Goal: Transaction & Acquisition: Purchase product/service

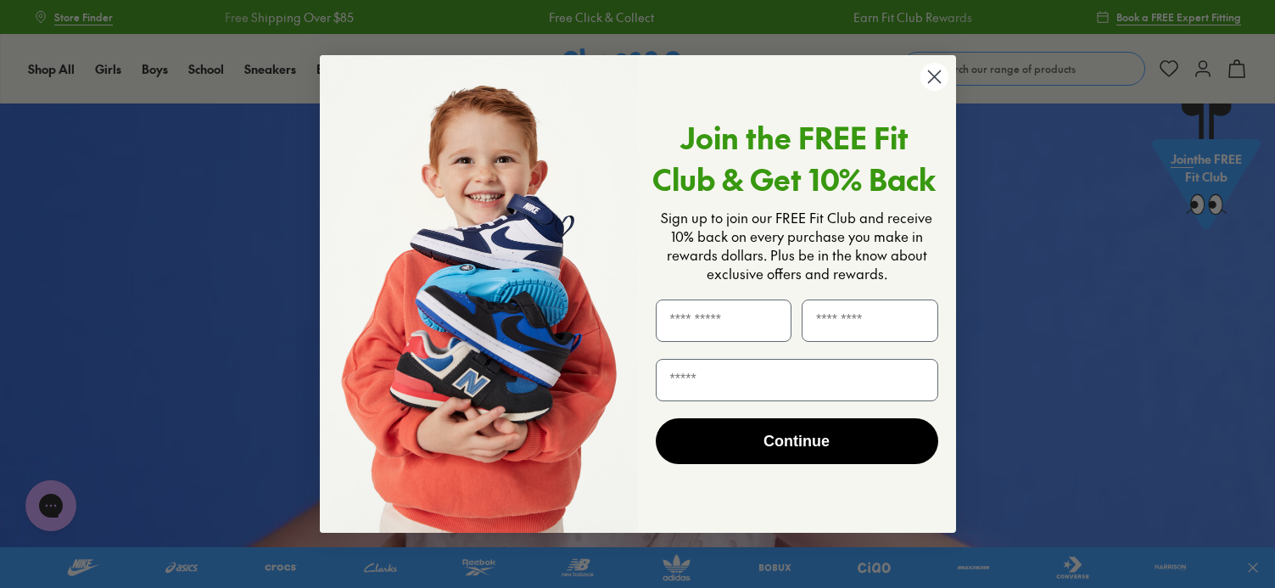
click at [927, 70] on circle "Close dialog" at bounding box center [934, 77] width 28 height 28
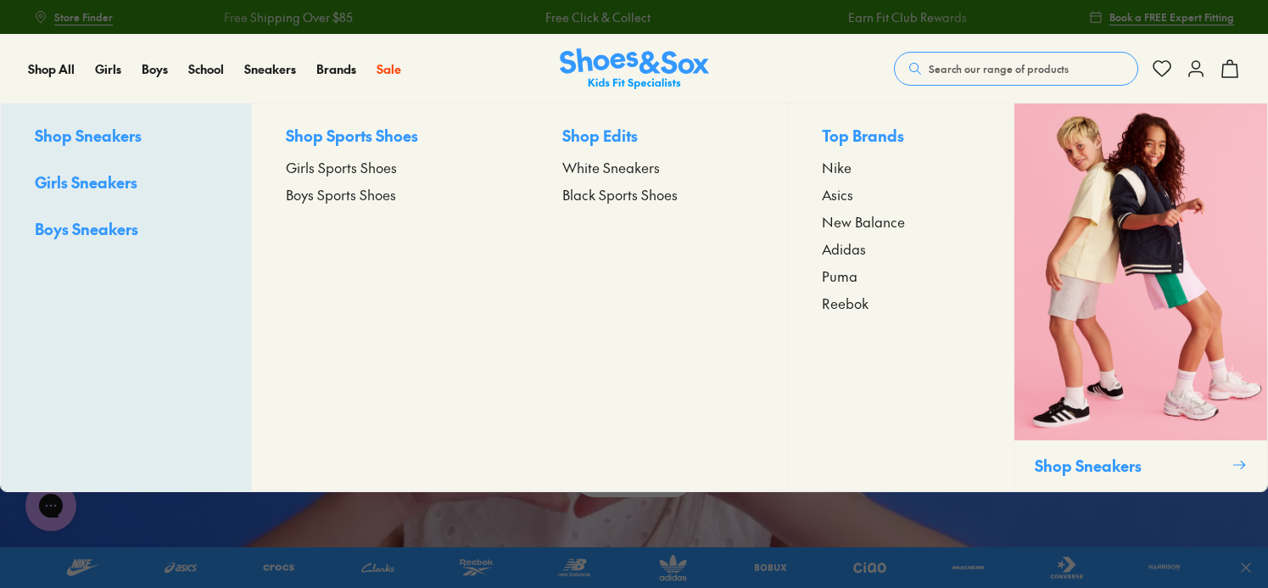
click at [304, 176] on span "Girls Sports Shoes" at bounding box center [341, 167] width 111 height 20
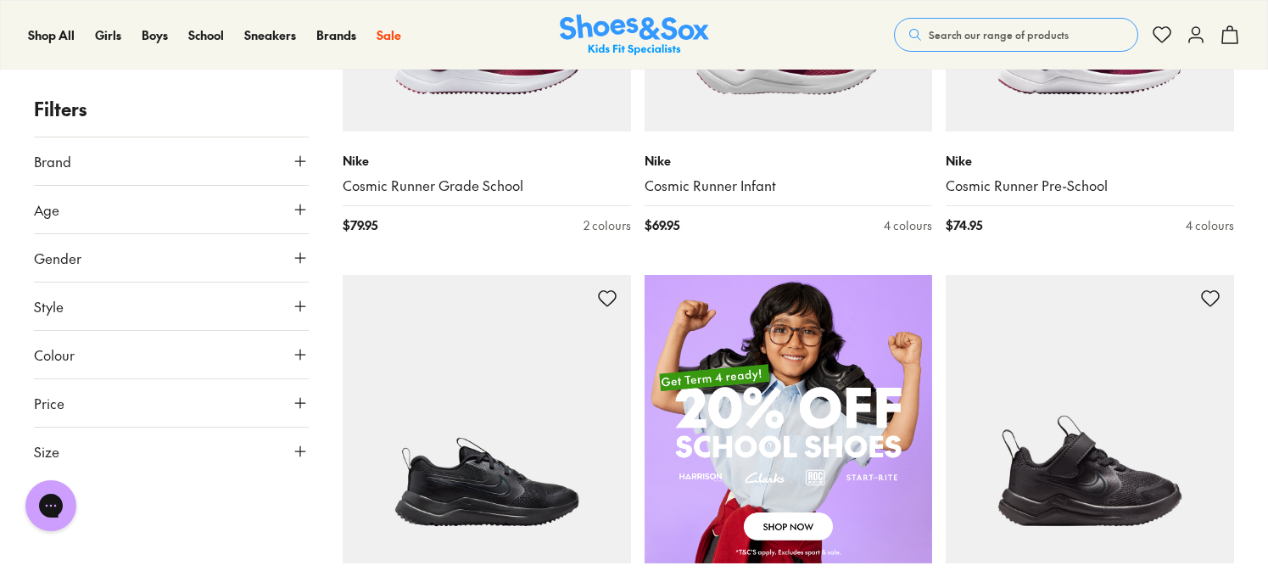
scroll to position [933, 0]
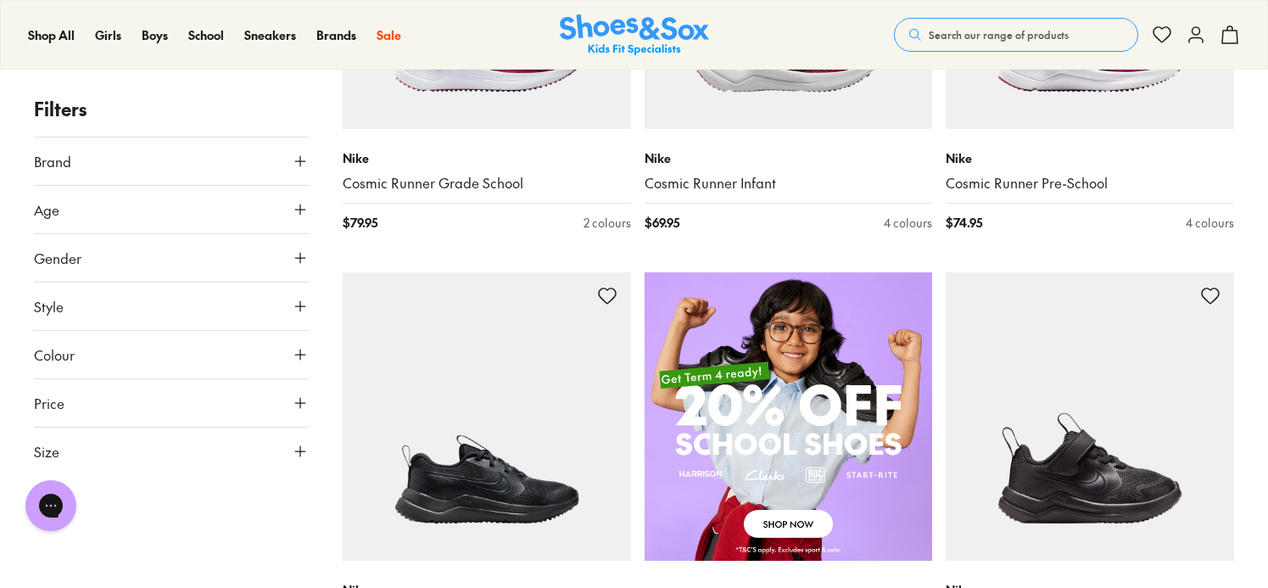
click at [238, 445] on button "Size" at bounding box center [171, 452] width 275 height 48
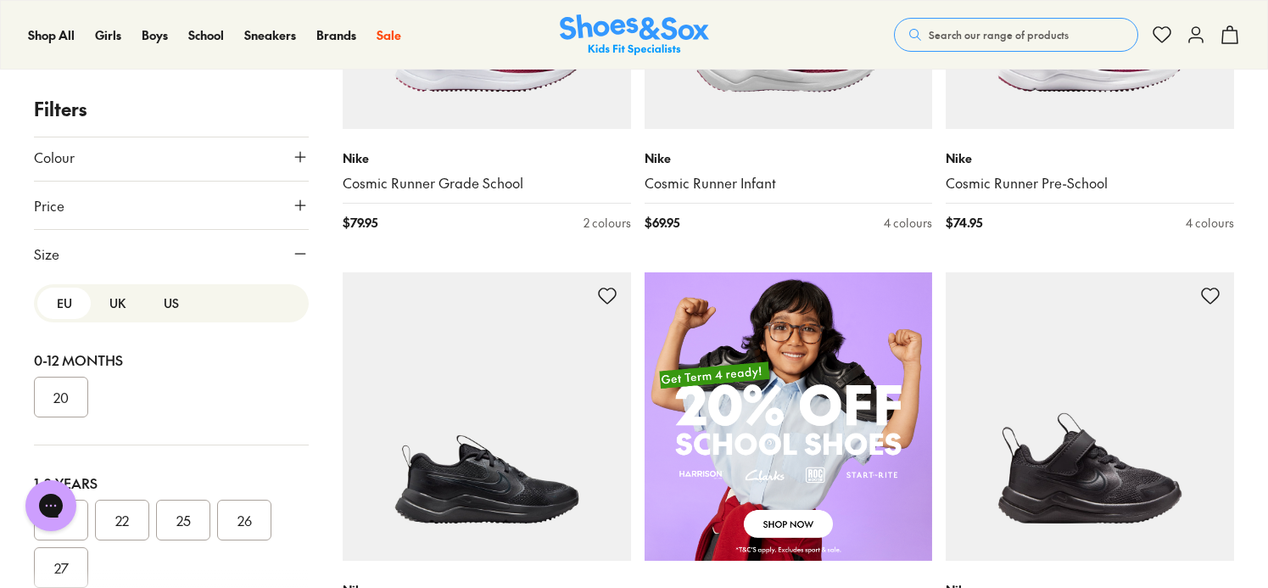
scroll to position [213, 0]
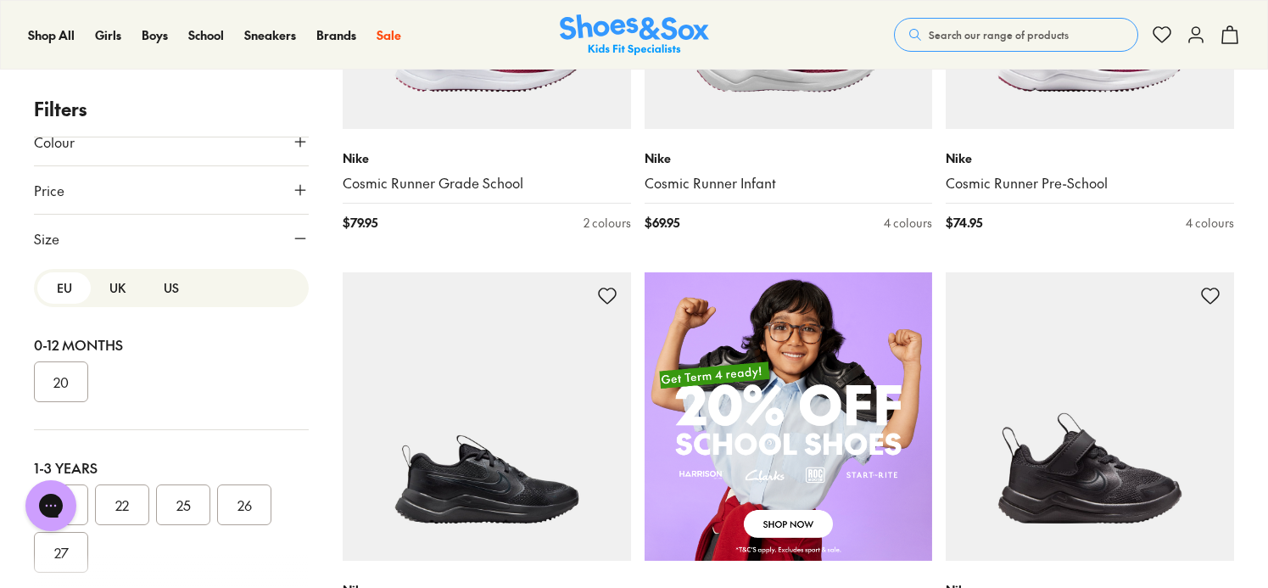
click at [107, 304] on div "EU UK US" at bounding box center [171, 288] width 275 height 38
click at [113, 286] on button "UK" at bounding box center [117, 287] width 53 height 31
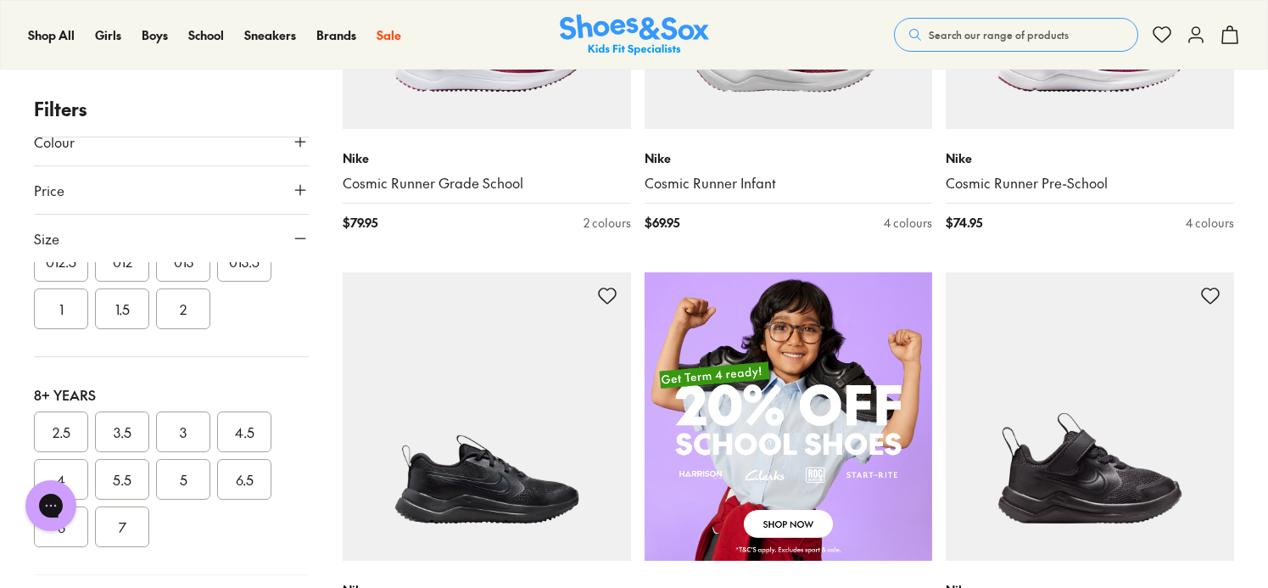
scroll to position [594, 0]
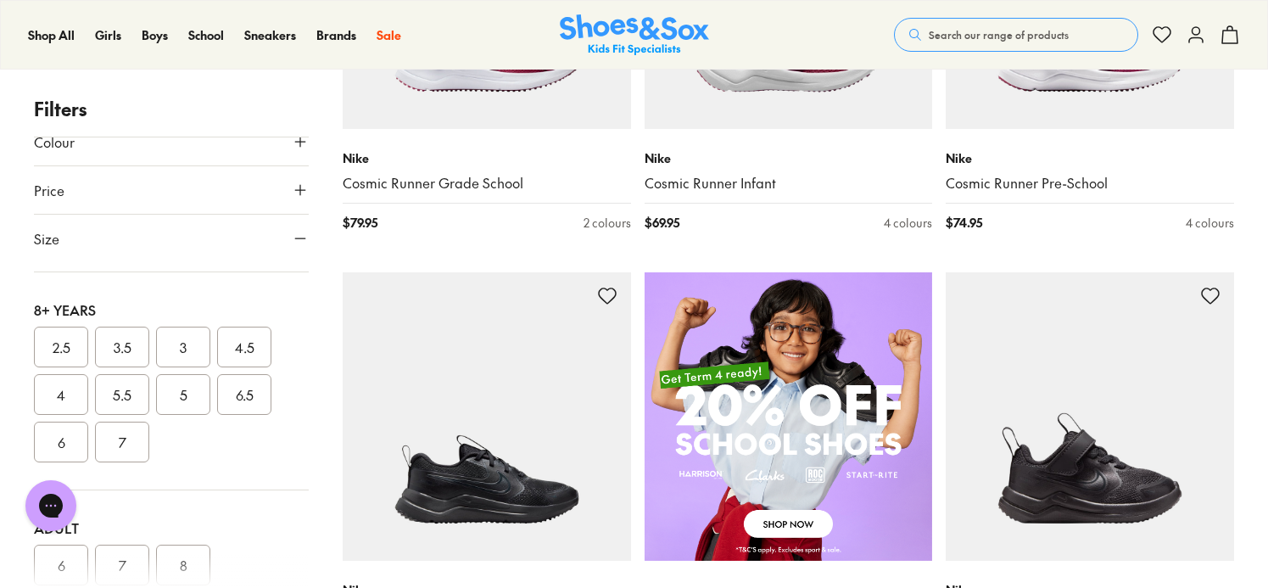
click at [124, 344] on button "3.5" at bounding box center [122, 347] width 54 height 41
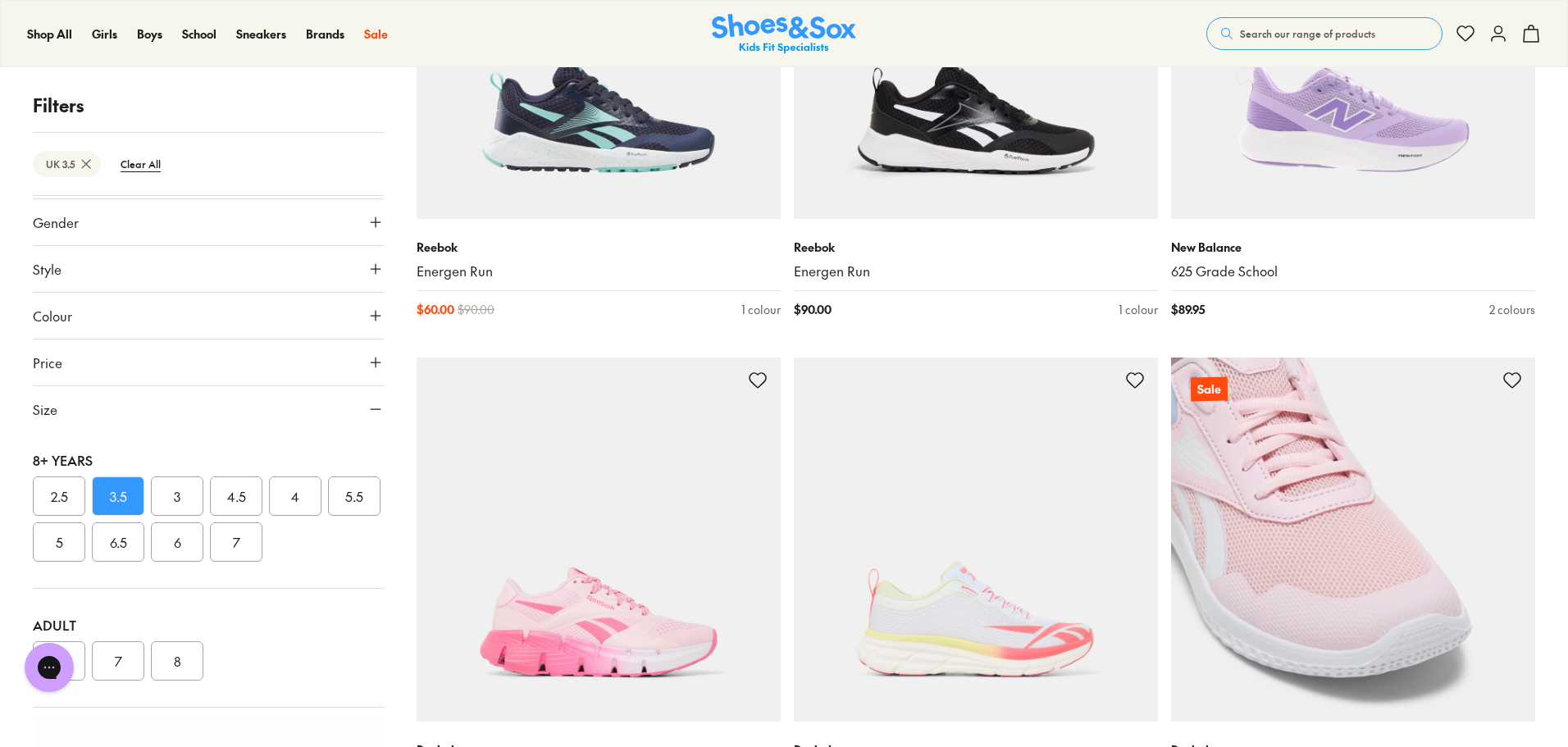
scroll to position [2412, 0]
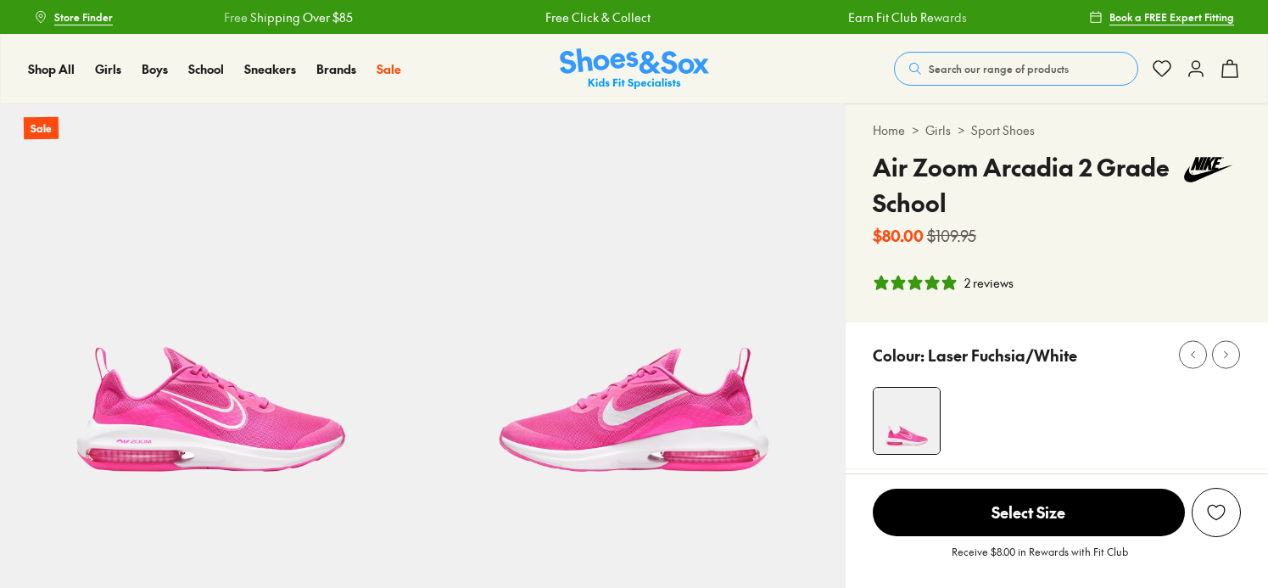
select select "*"
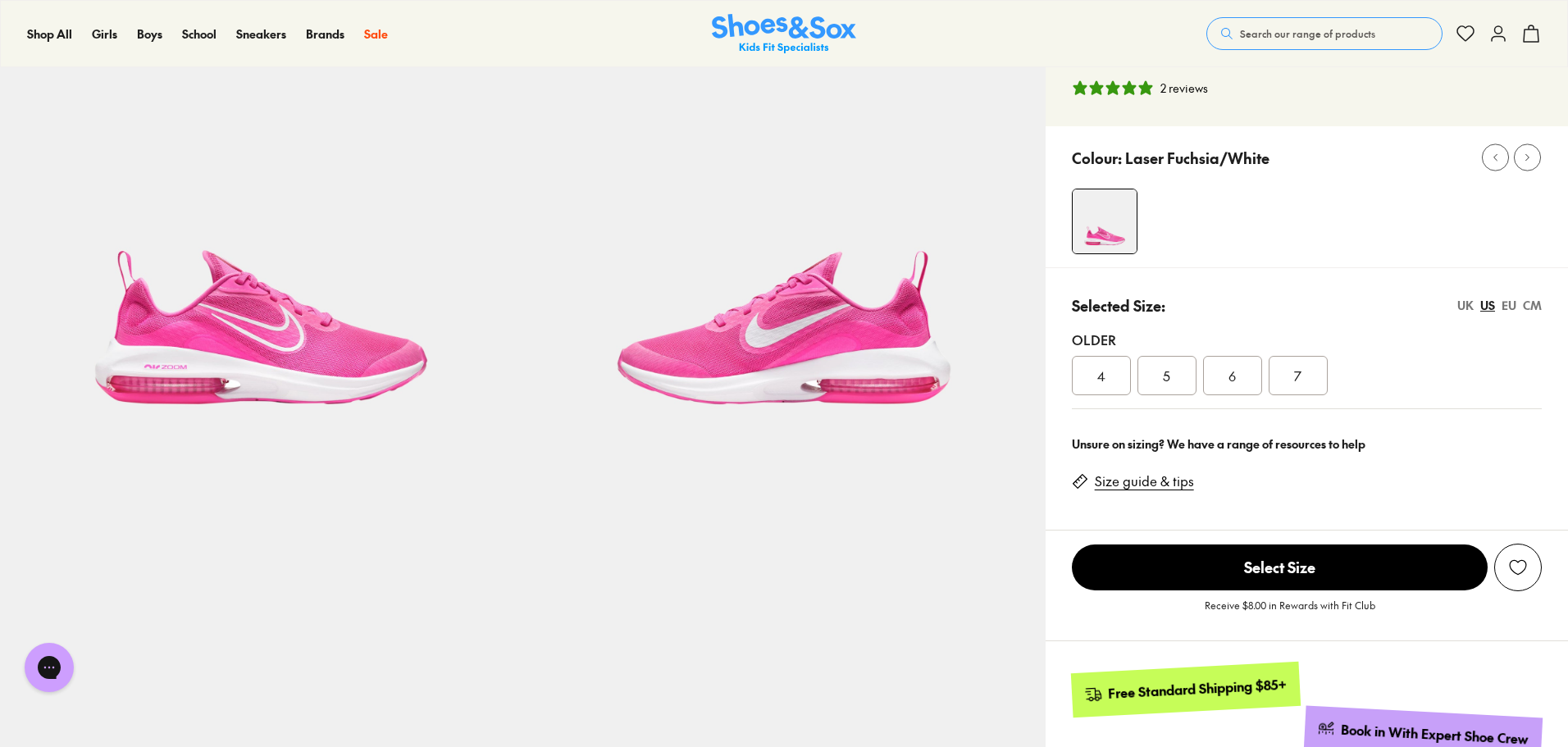
scroll to position [164, 0]
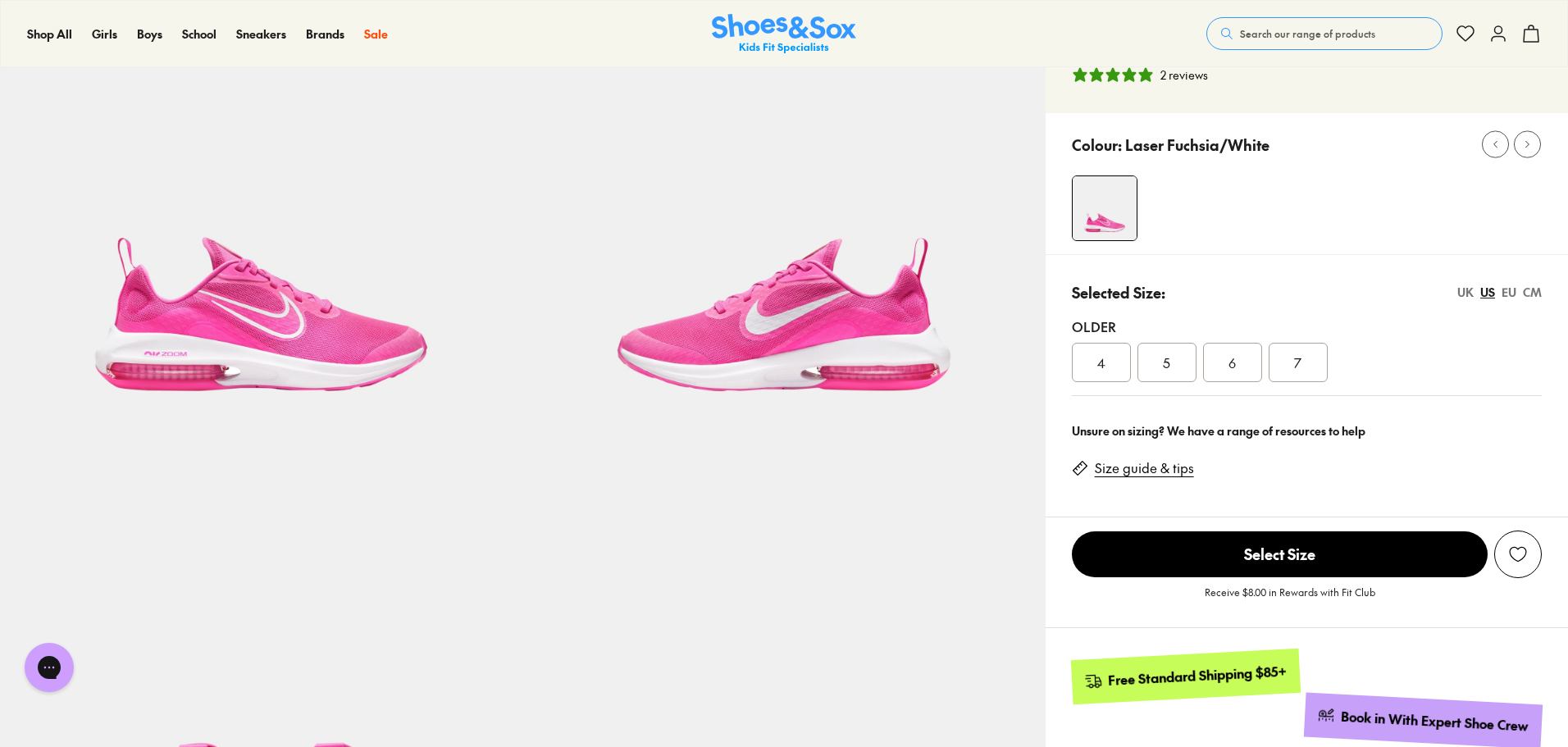
click at [1226, 291] on div "UK" at bounding box center [1466, 293] width 16 height 17
click at [1097, 368] on span "3.5" at bounding box center [1101, 362] width 17 height 19
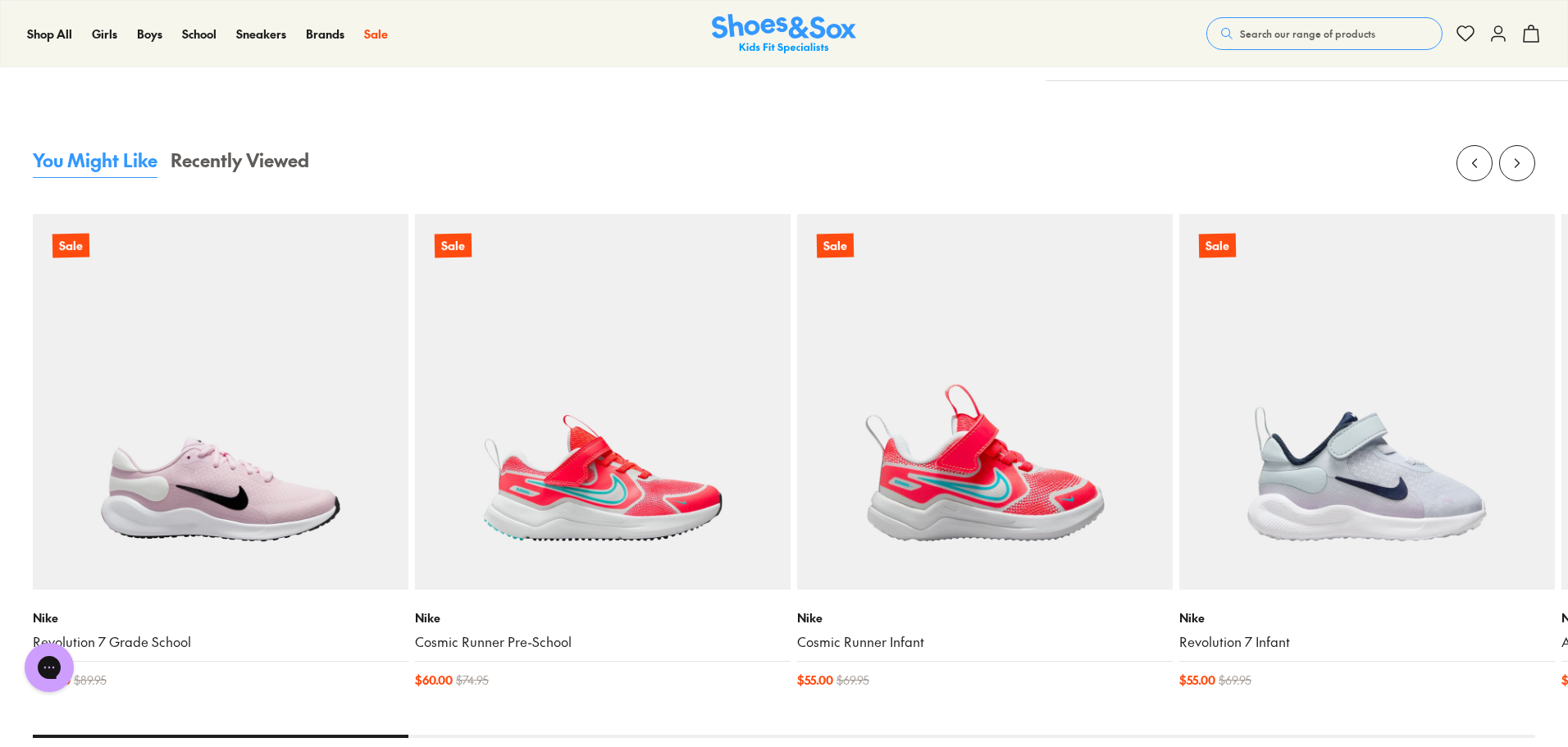
scroll to position [2050, 0]
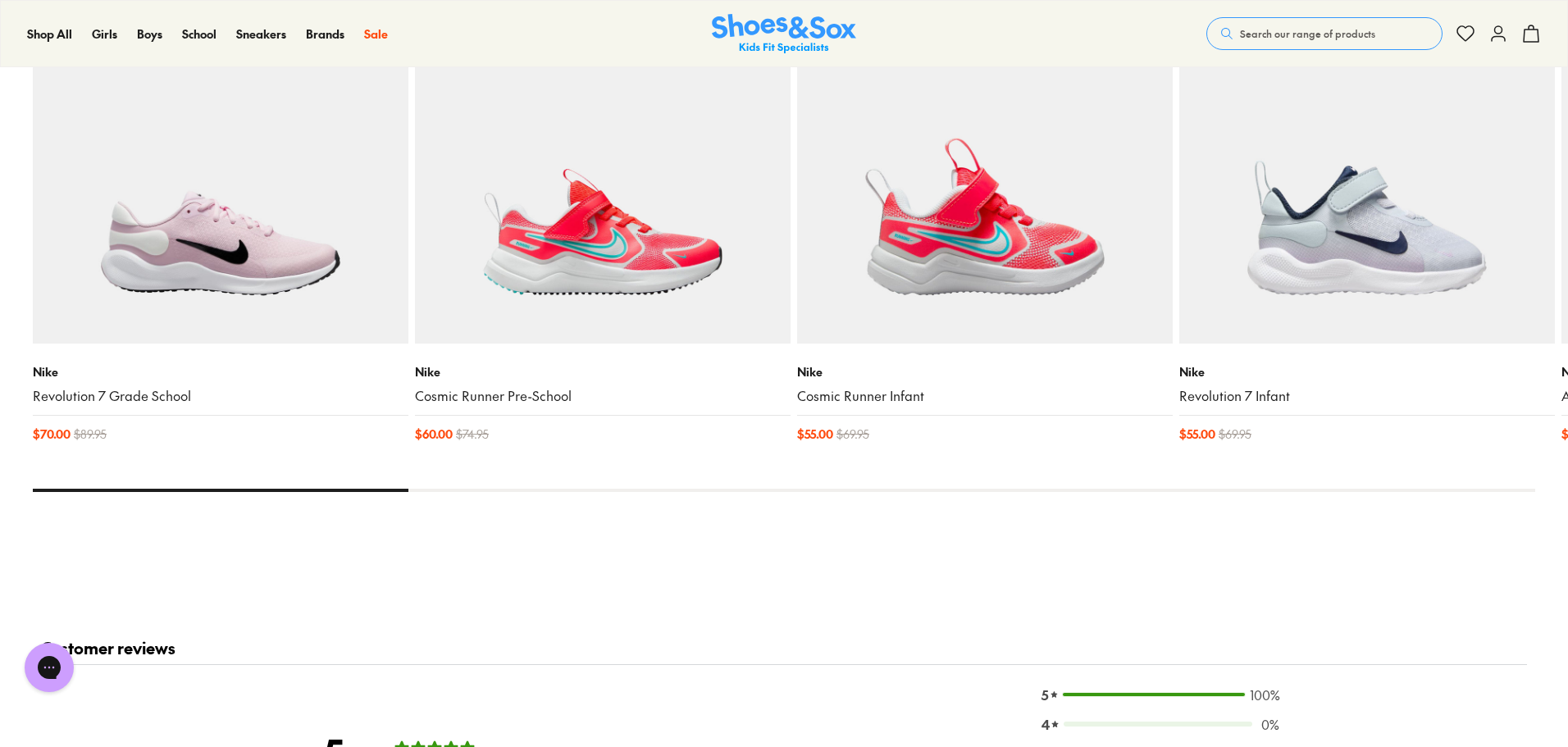
click at [227, 204] on img at bounding box center [220, 156] width 376 height 376
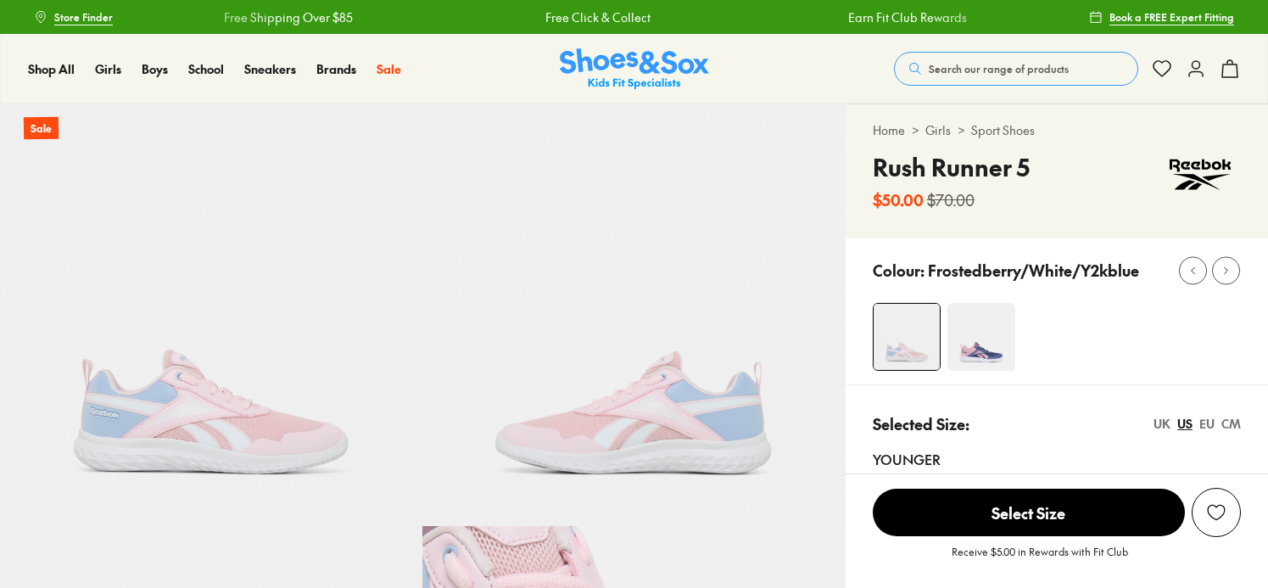
select select "*"
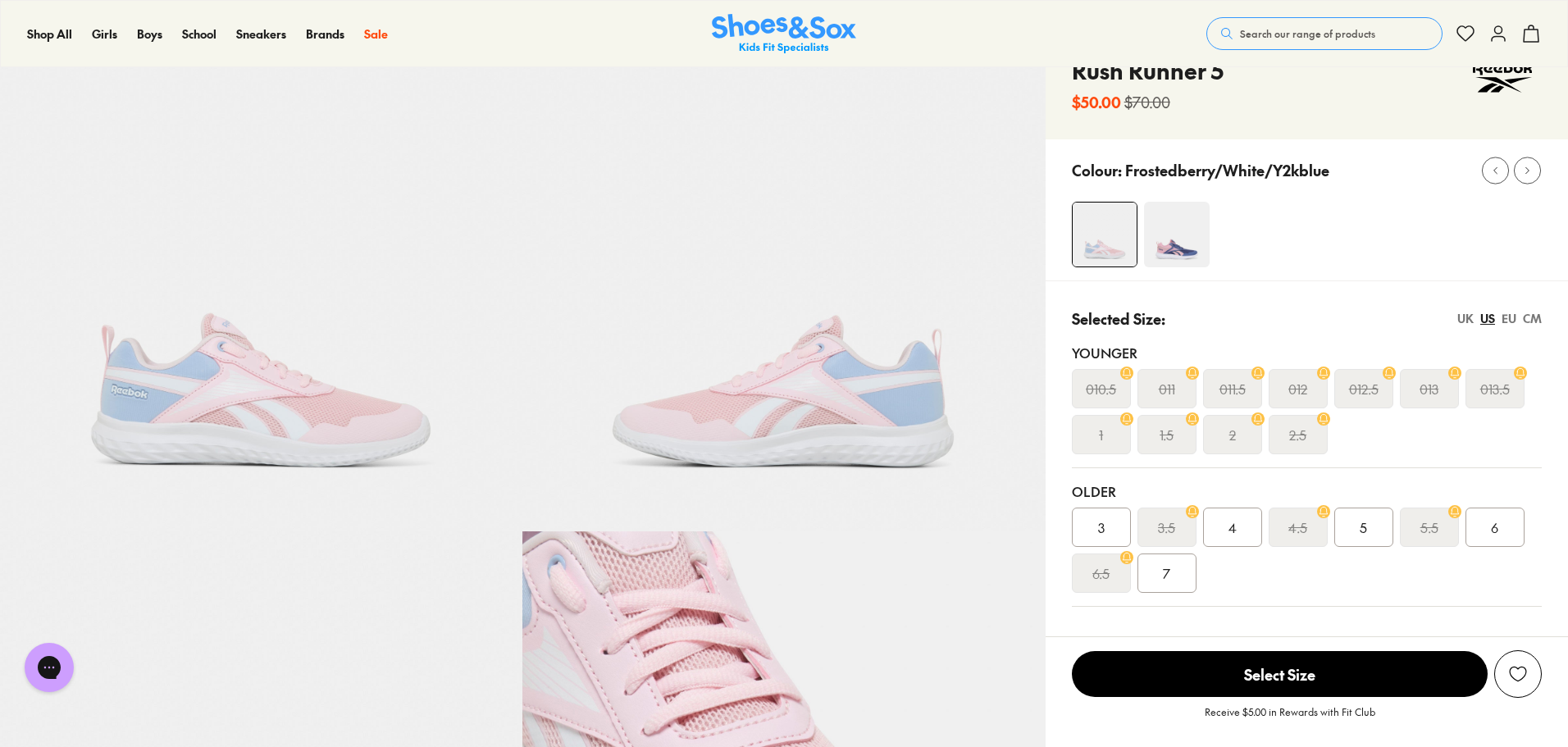
scroll to position [246, 0]
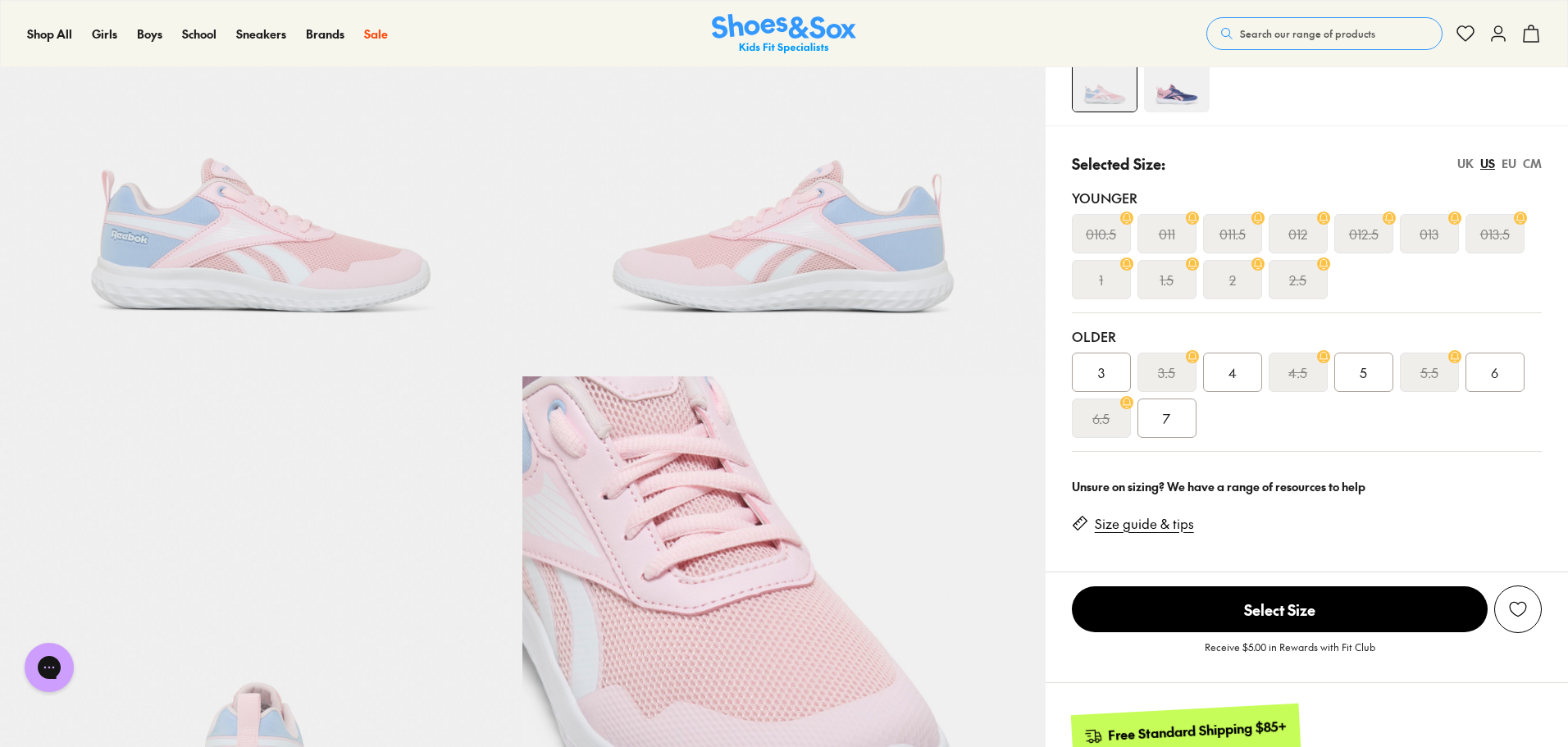
drag, startPoint x: 1123, startPoint y: 371, endPoint x: 1118, endPoint y: 410, distance: 39.3
click at [1123, 371] on div "3" at bounding box center [1101, 372] width 59 height 40
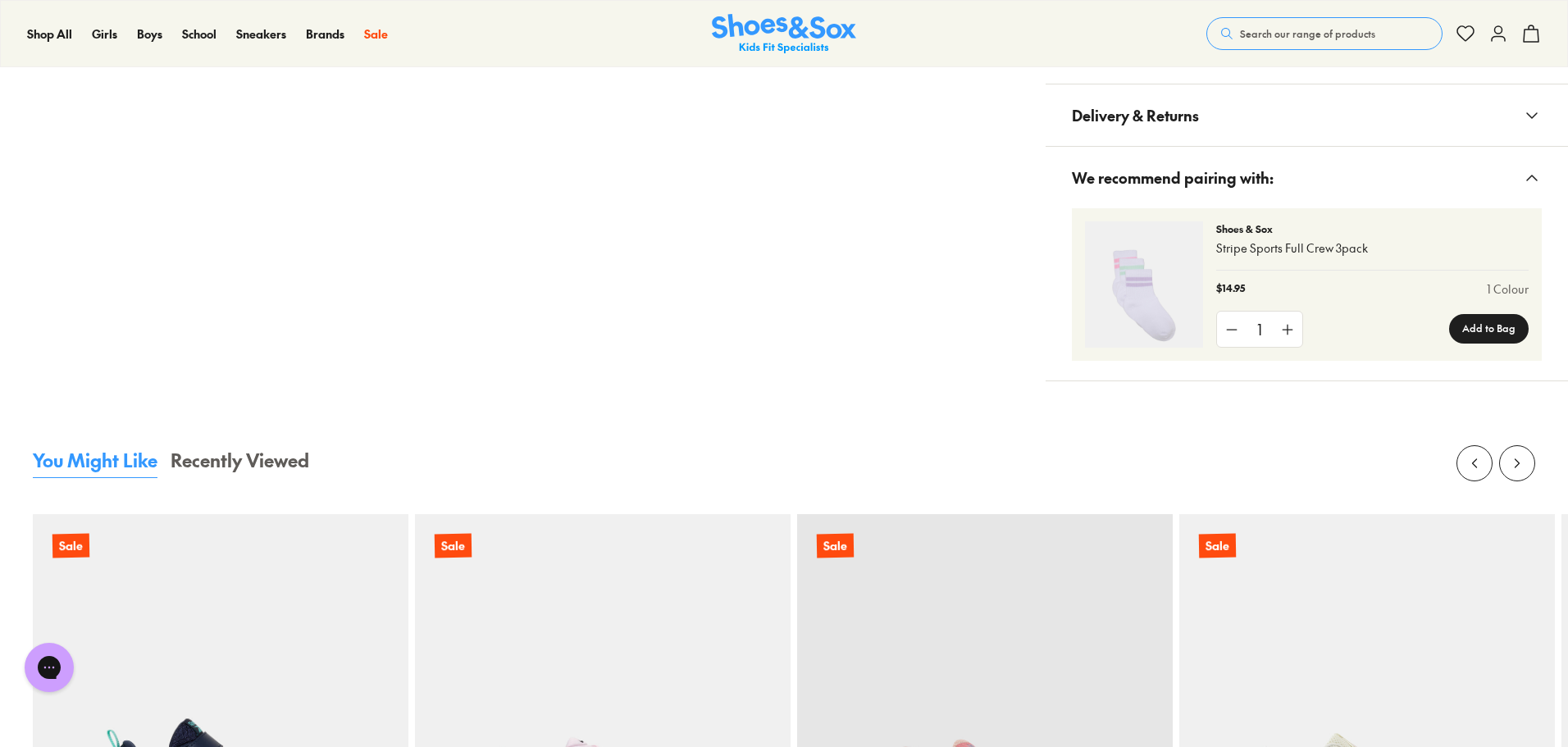
scroll to position [902, 0]
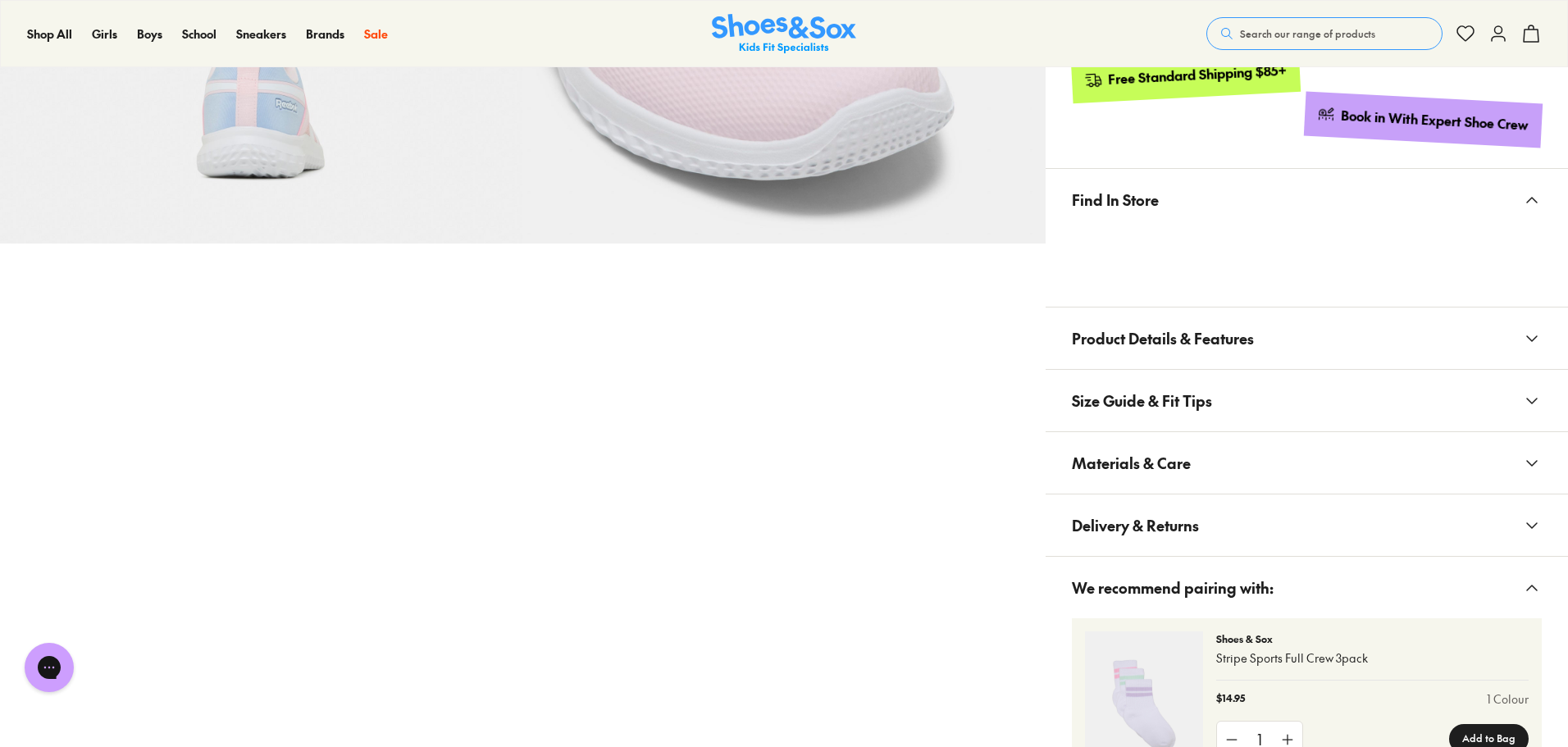
click at [1123, 344] on span "Product Details & Features" at bounding box center [1163, 338] width 182 height 48
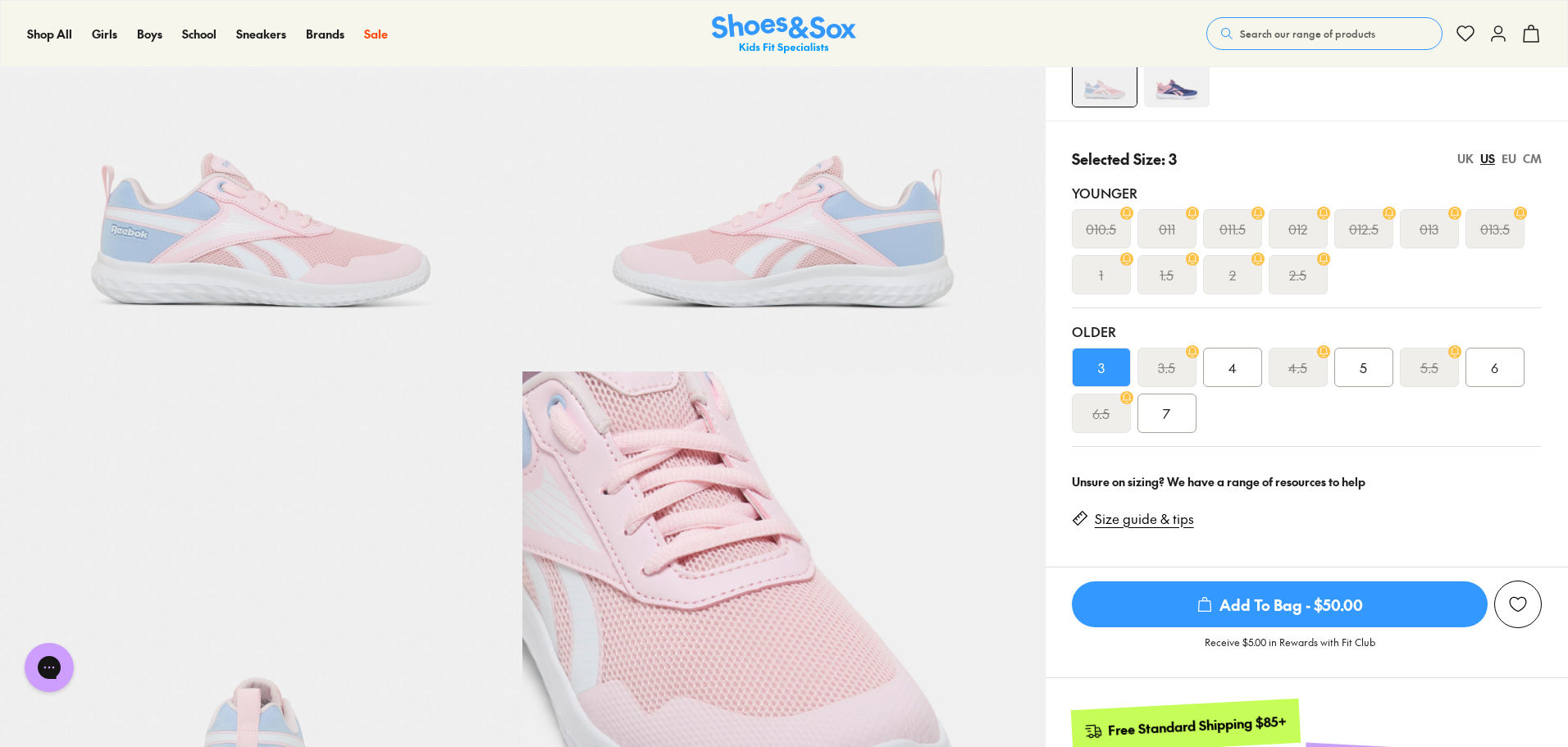
scroll to position [82, 0]
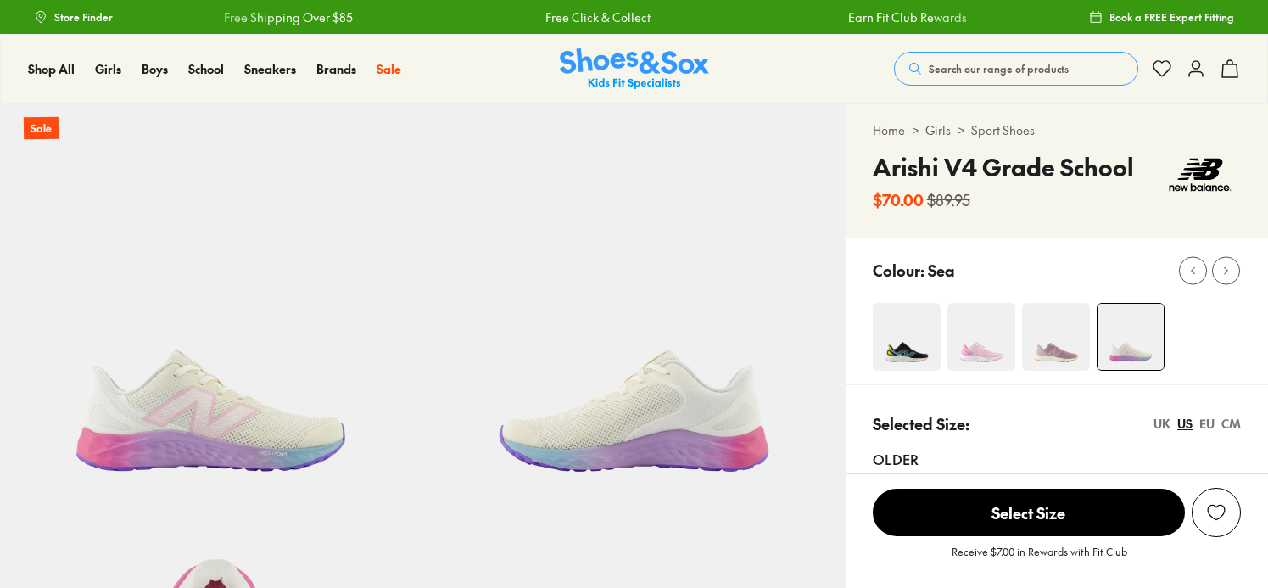
select select "*"
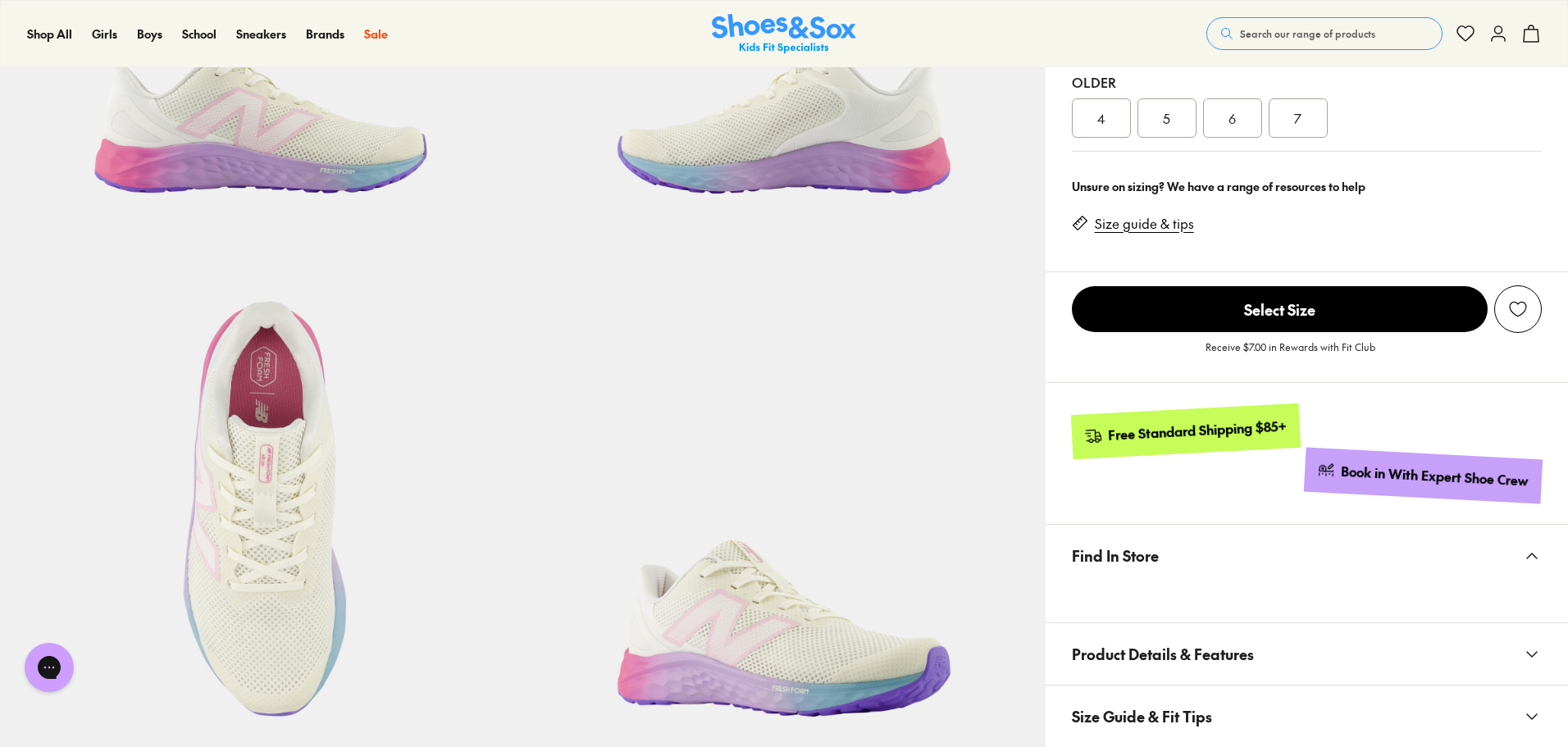
scroll to position [410, 0]
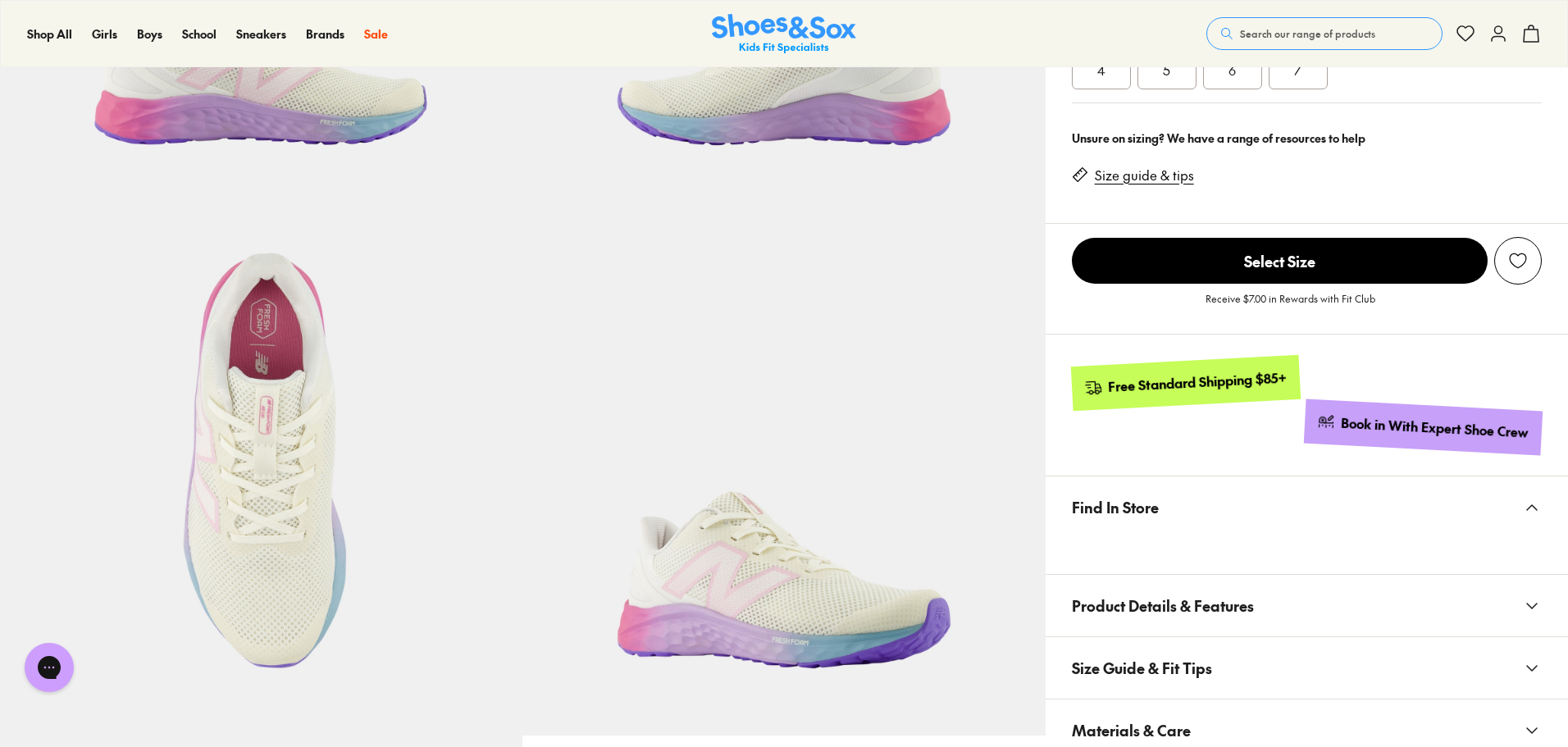
click at [1226, 567] on button "Product Details & Features" at bounding box center [1307, 606] width 522 height 62
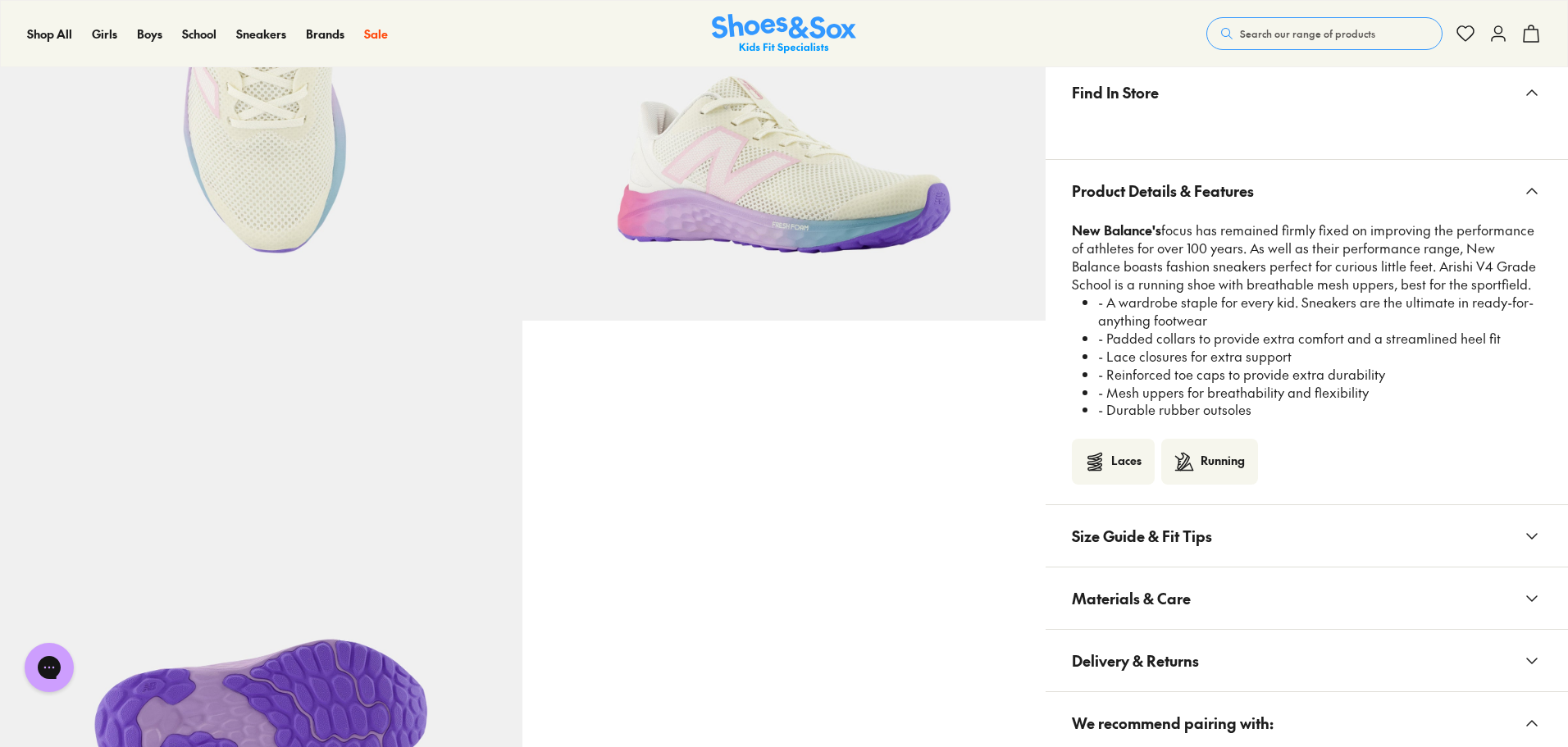
scroll to position [656, 0]
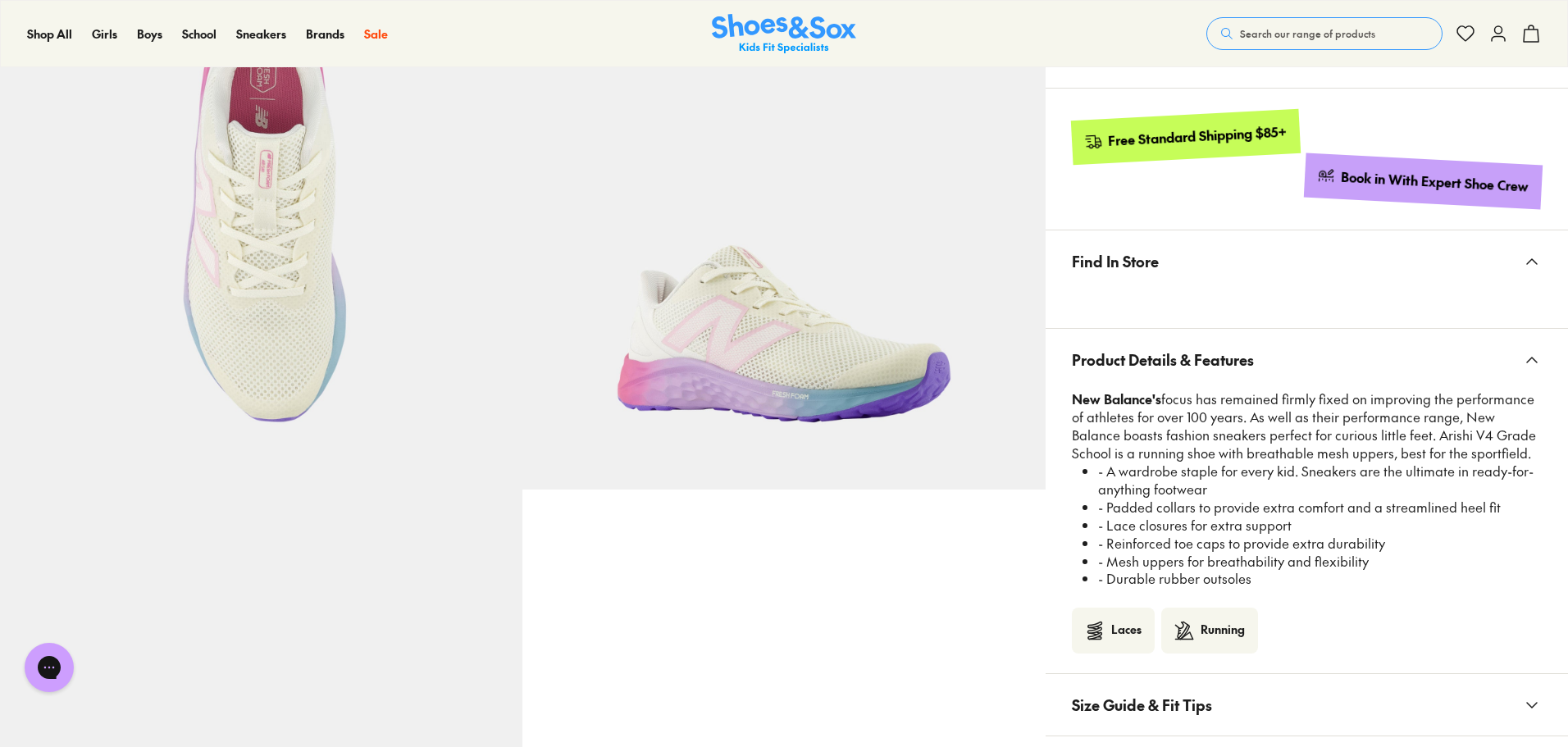
click at [1215, 273] on button "Find In Store" at bounding box center [1307, 261] width 522 height 62
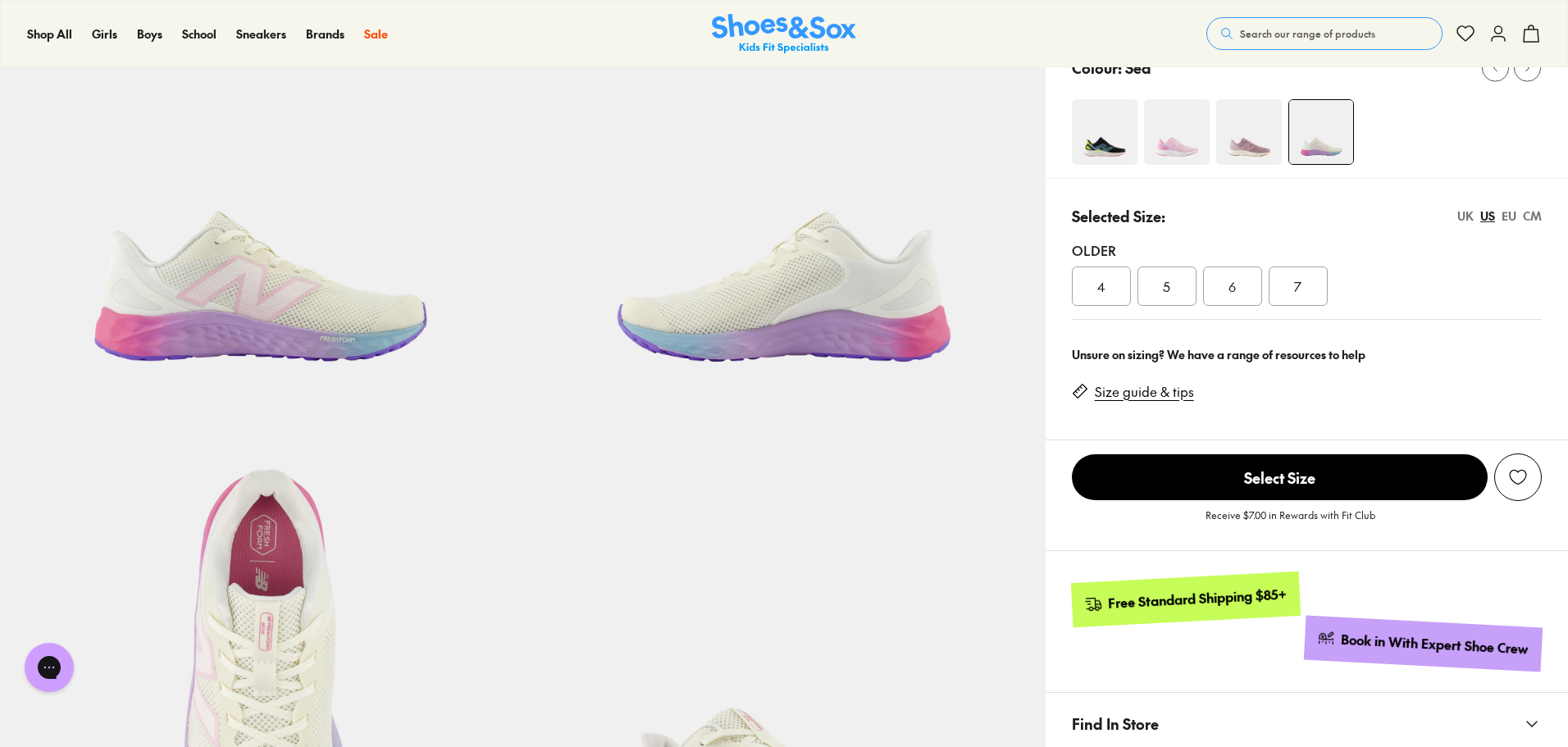
scroll to position [164, 0]
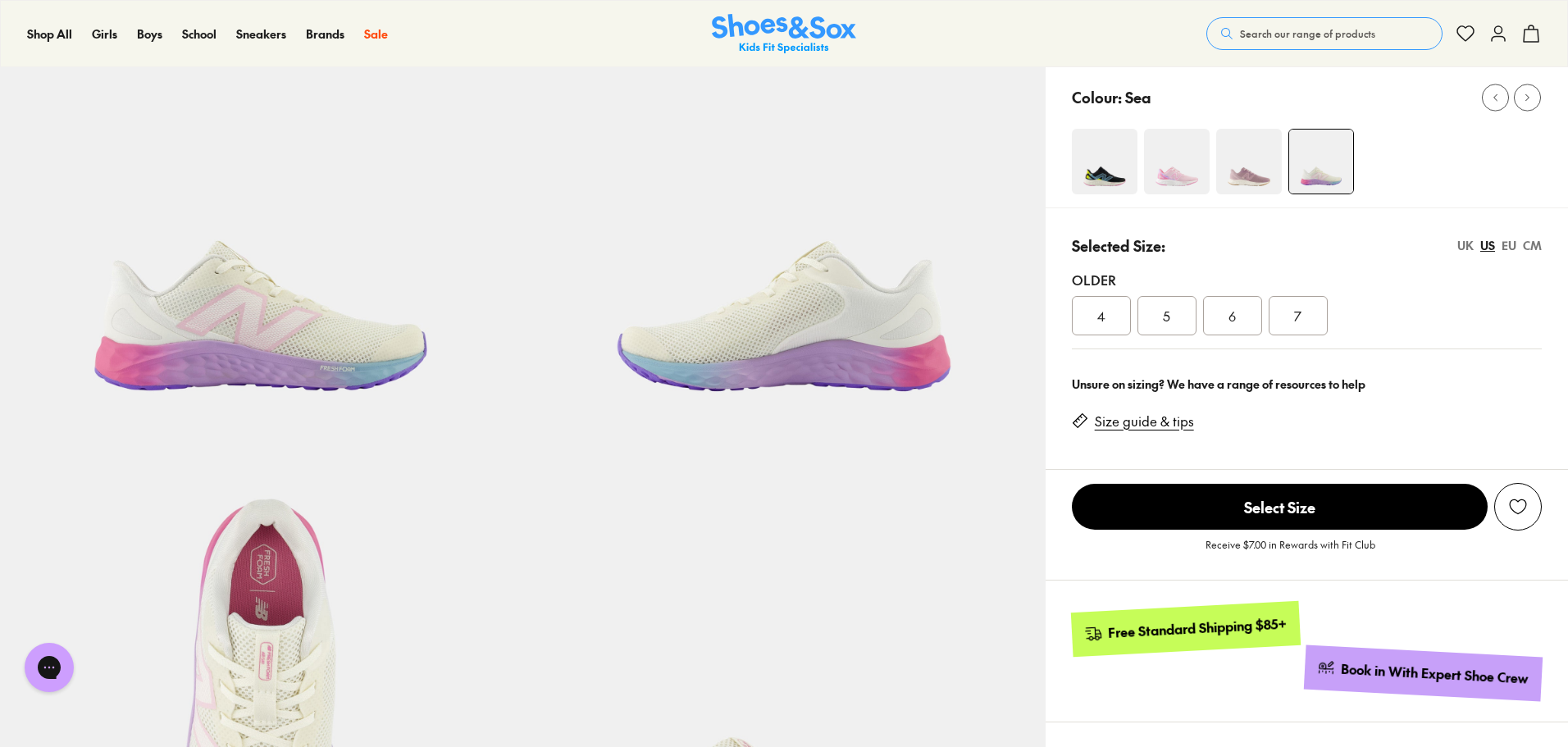
click at [1226, 241] on div "UK" at bounding box center [1466, 245] width 16 height 17
click at [1101, 309] on span "3.5" at bounding box center [1101, 315] width 17 height 19
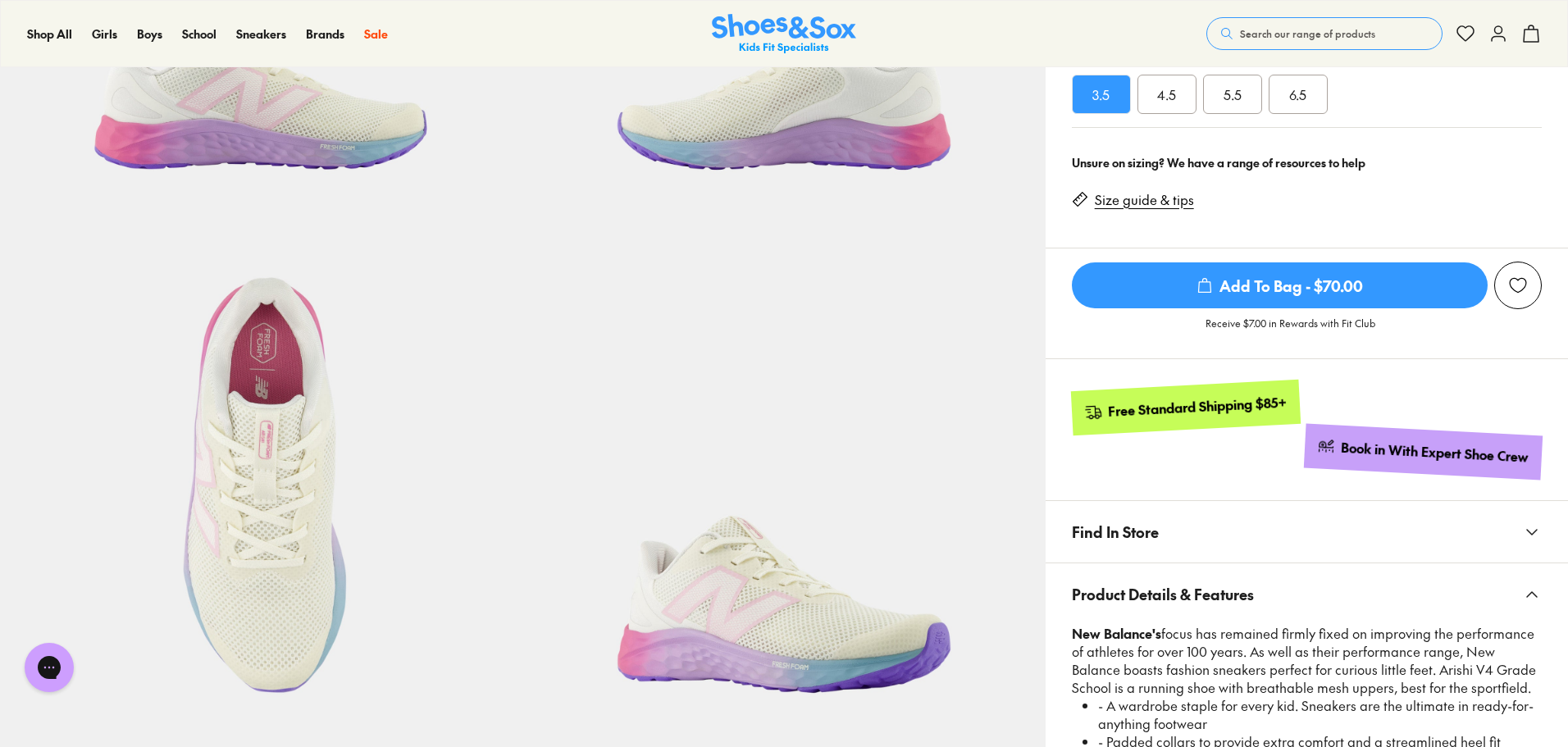
scroll to position [410, 0]
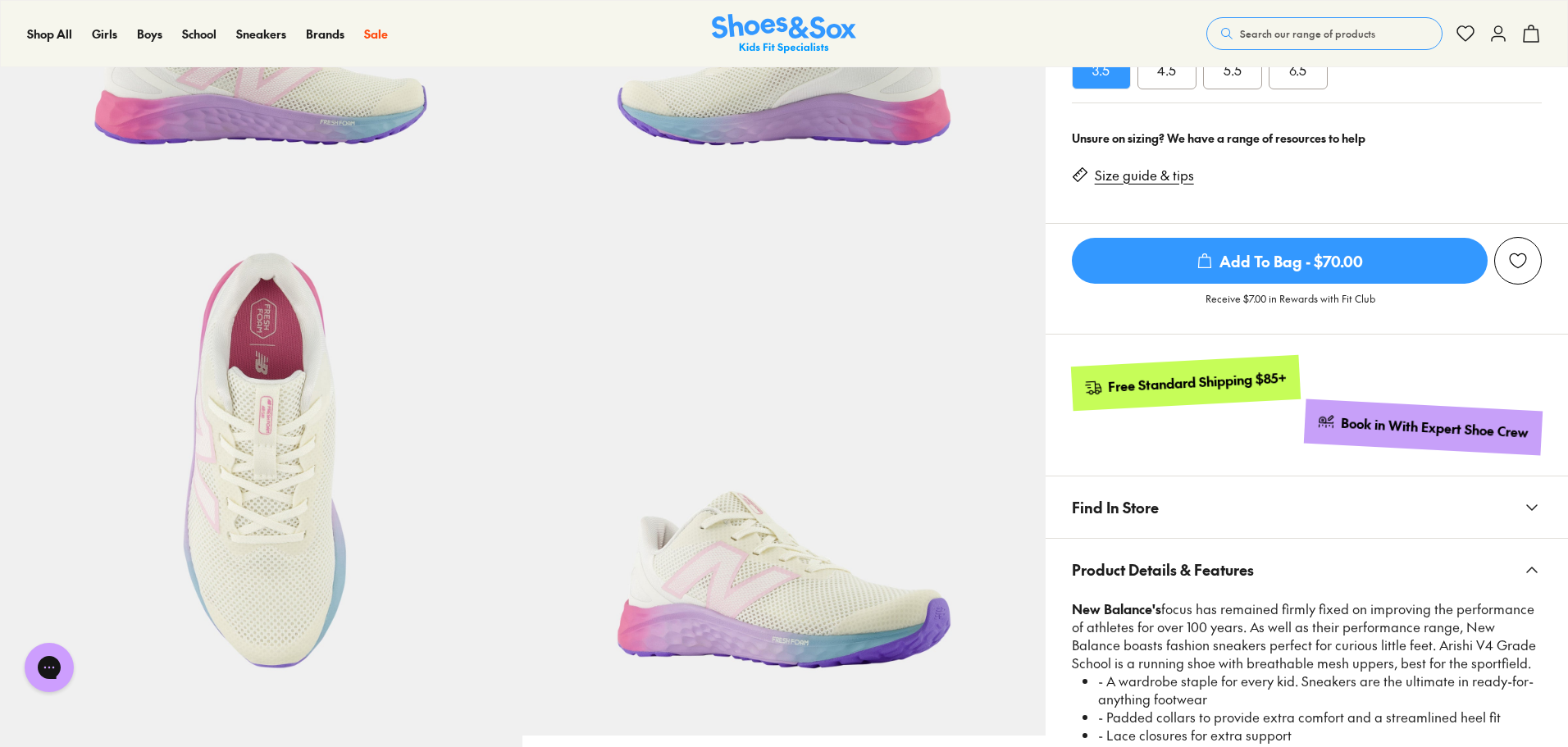
click at [1226, 493] on button "Find In Store" at bounding box center [1307, 507] width 522 height 62
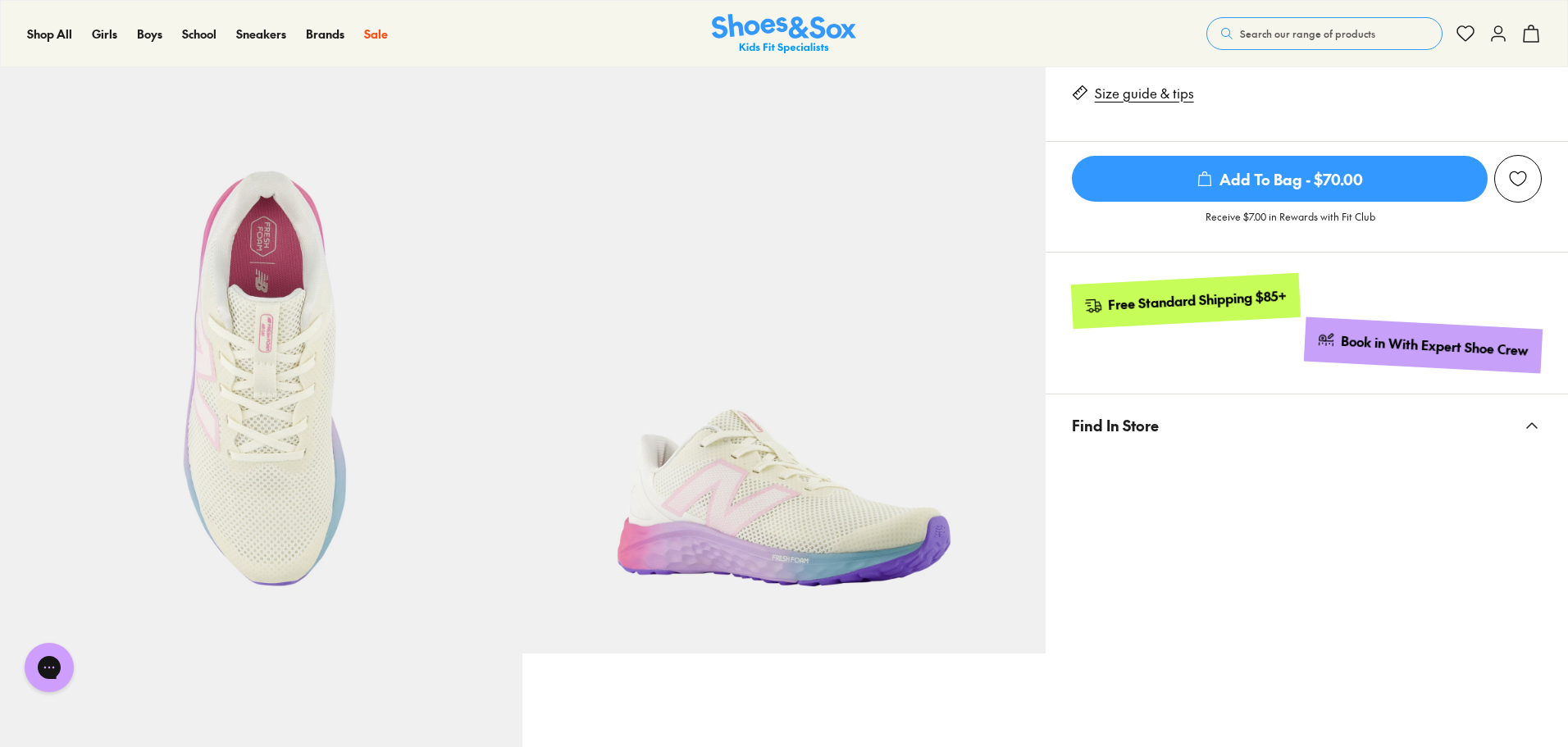
scroll to position [246, 0]
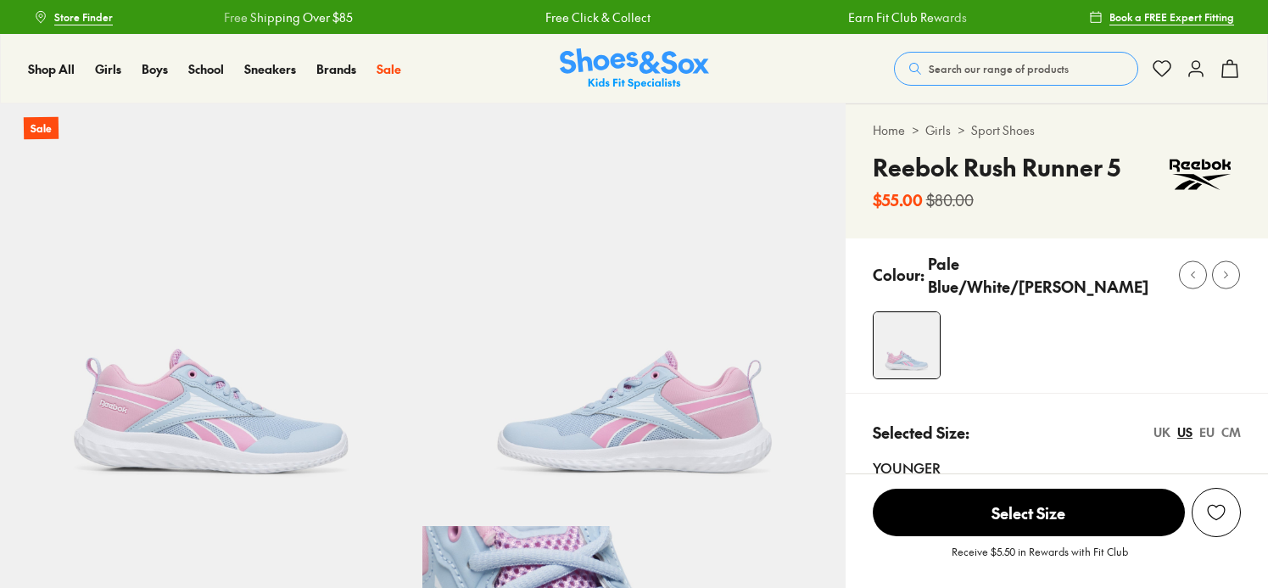
select select "*"
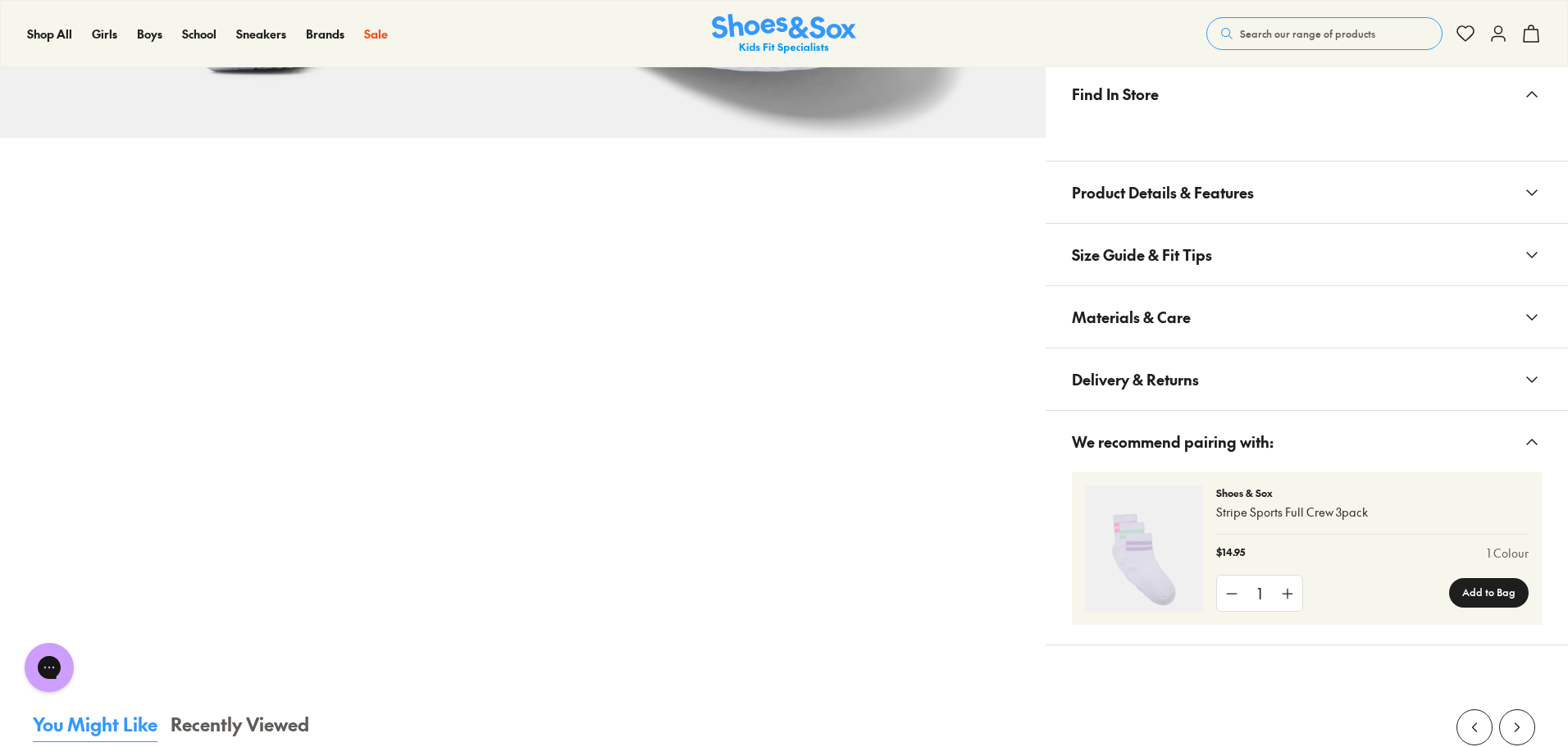
scroll to position [1066, 0]
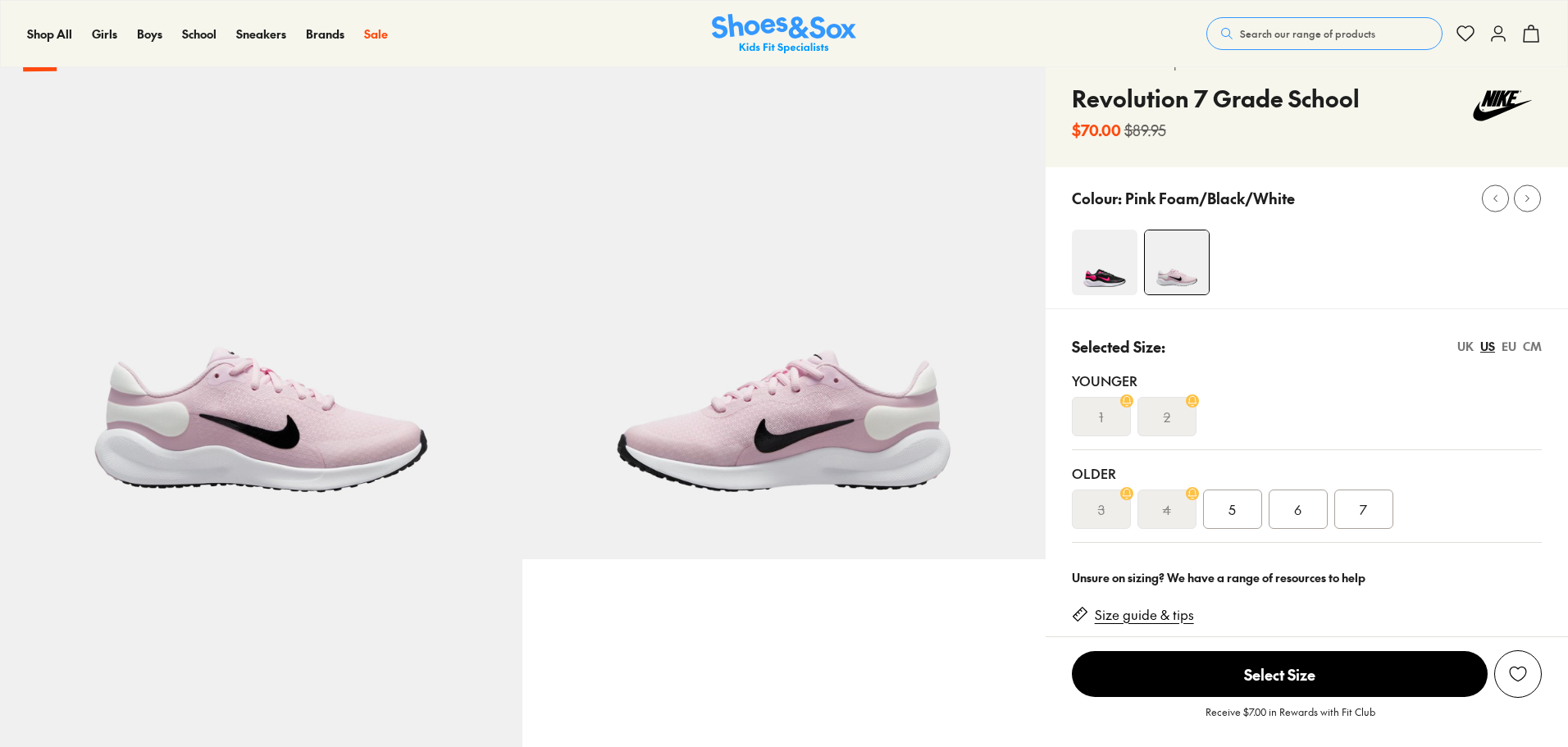
scroll to position [164, 0]
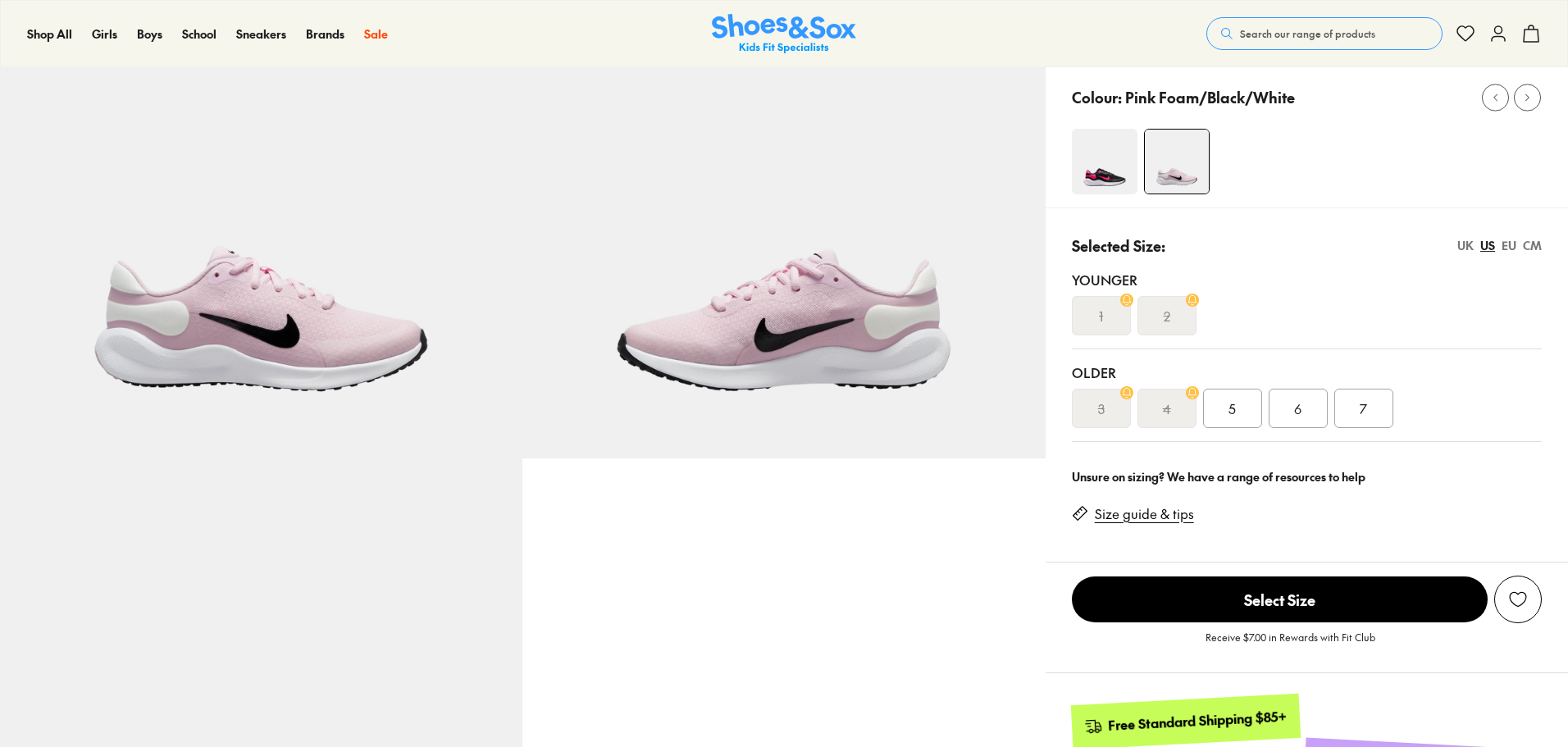
select select "*"
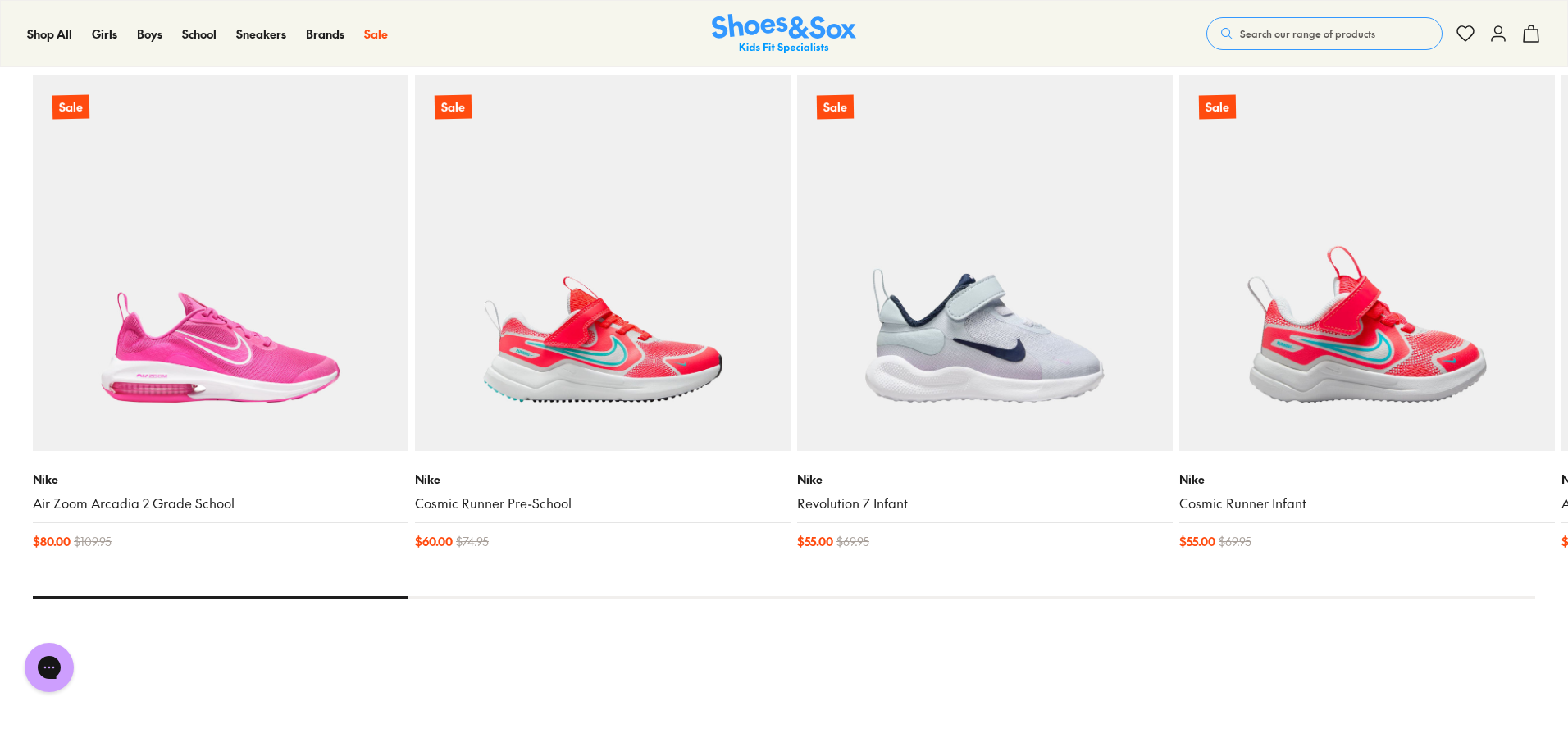
scroll to position [1640, 0]
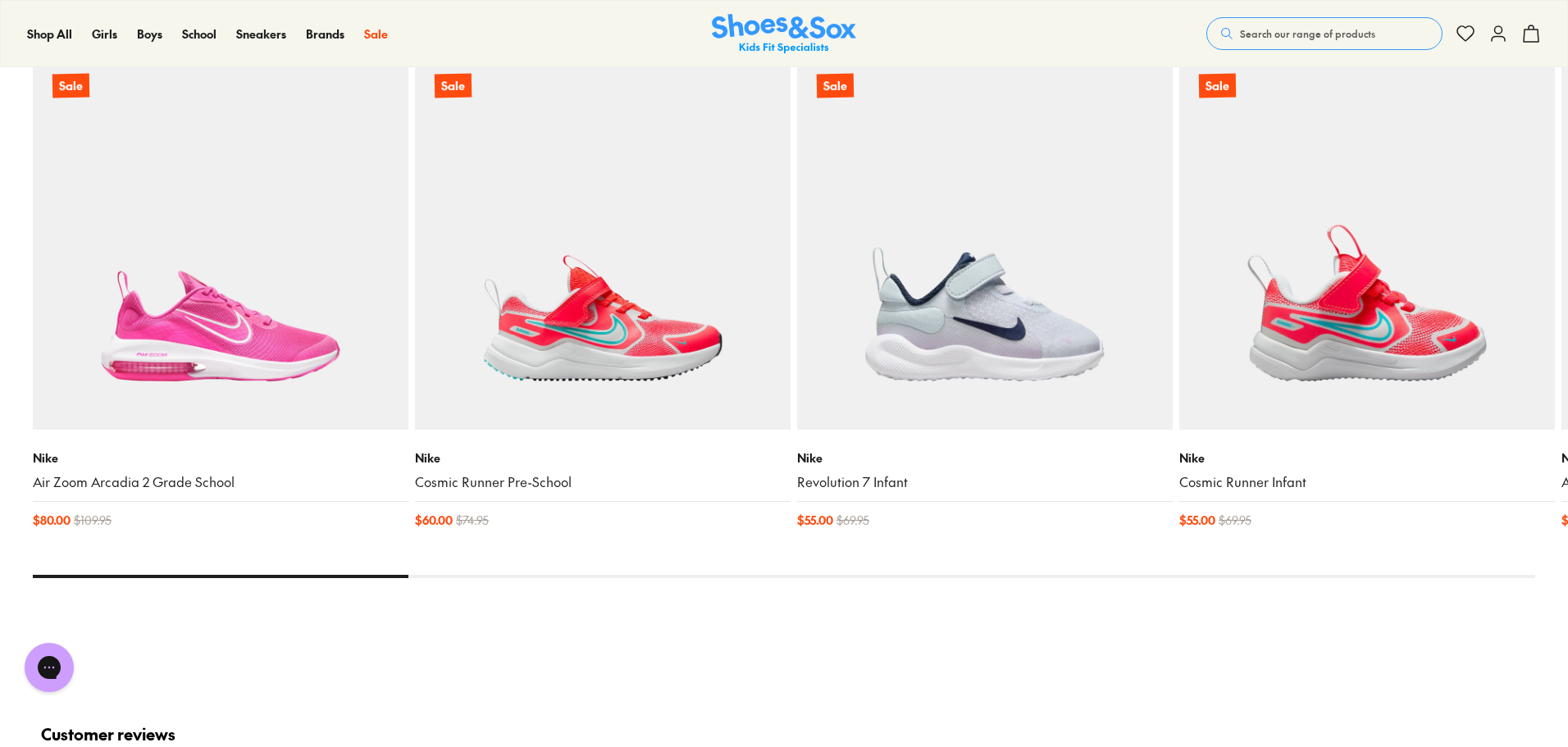
drag, startPoint x: 367, startPoint y: 575, endPoint x: 964, endPoint y: 616, distance: 598.4
click at [964, 616] on div "You Might Like Recently Viewed Sale Nike Air Zoom Arcadia 2 Grade School $ 80.0…" at bounding box center [784, 311] width 1502 height 650
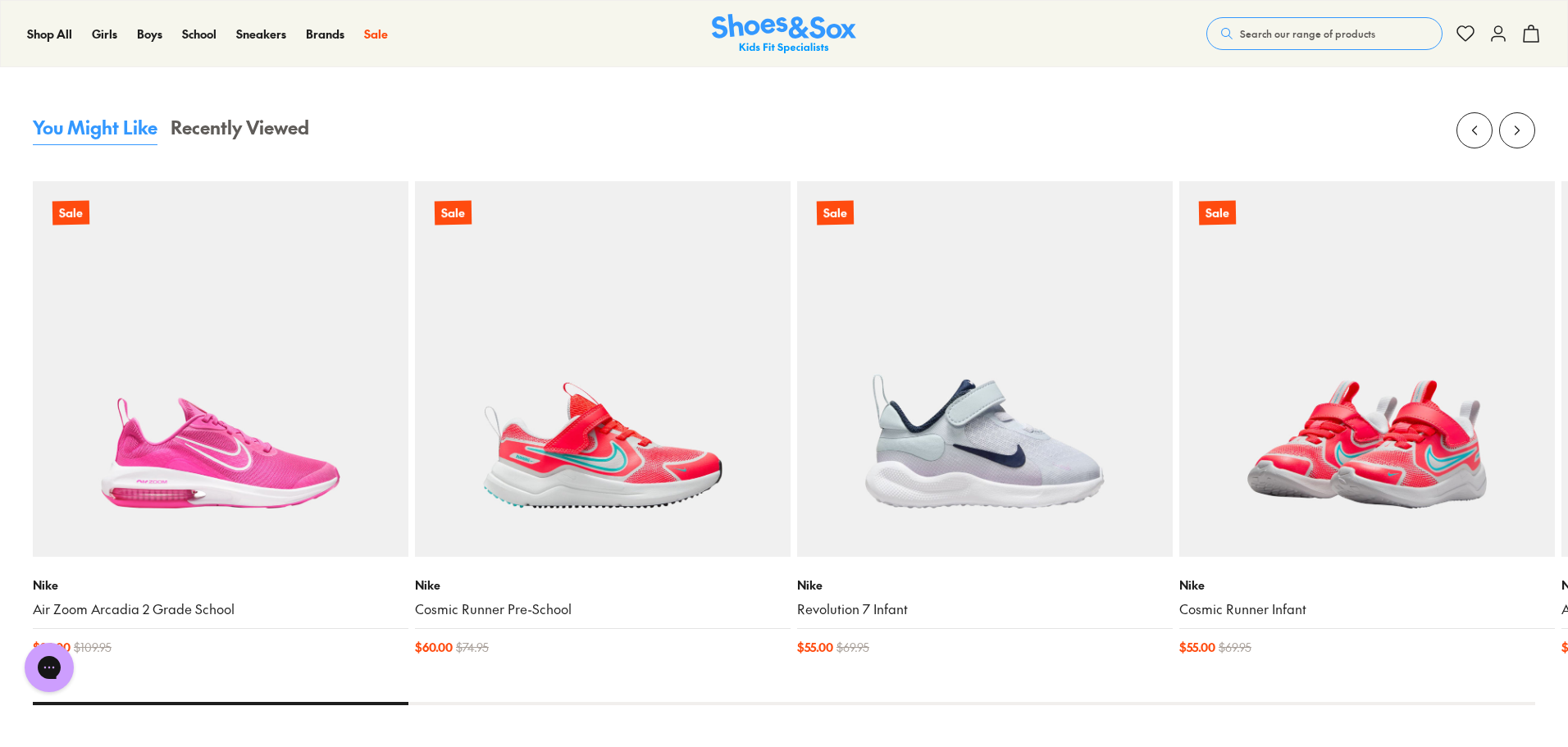
scroll to position [1393, 0]
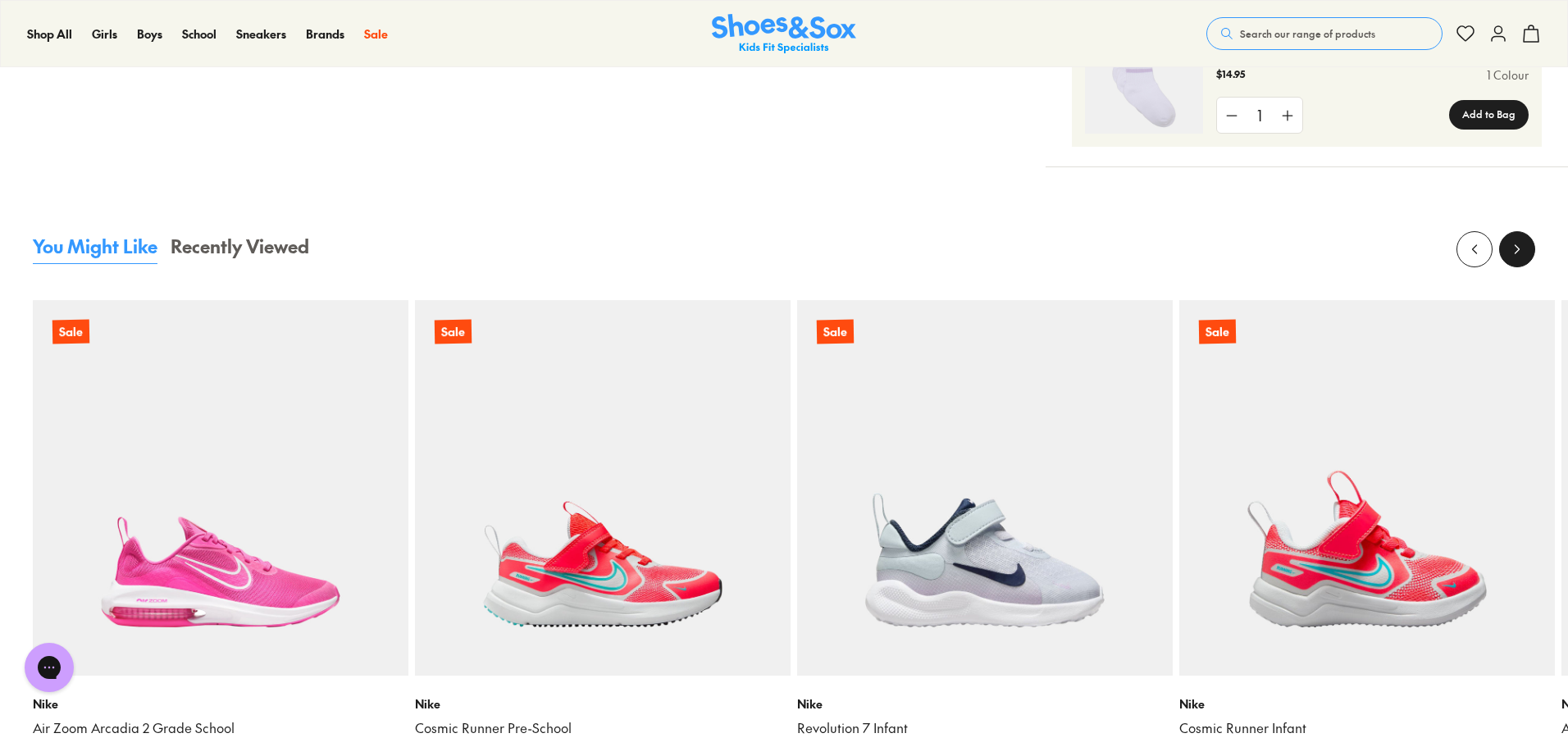
click at [1521, 250] on icon at bounding box center [1517, 248] width 16 height 16
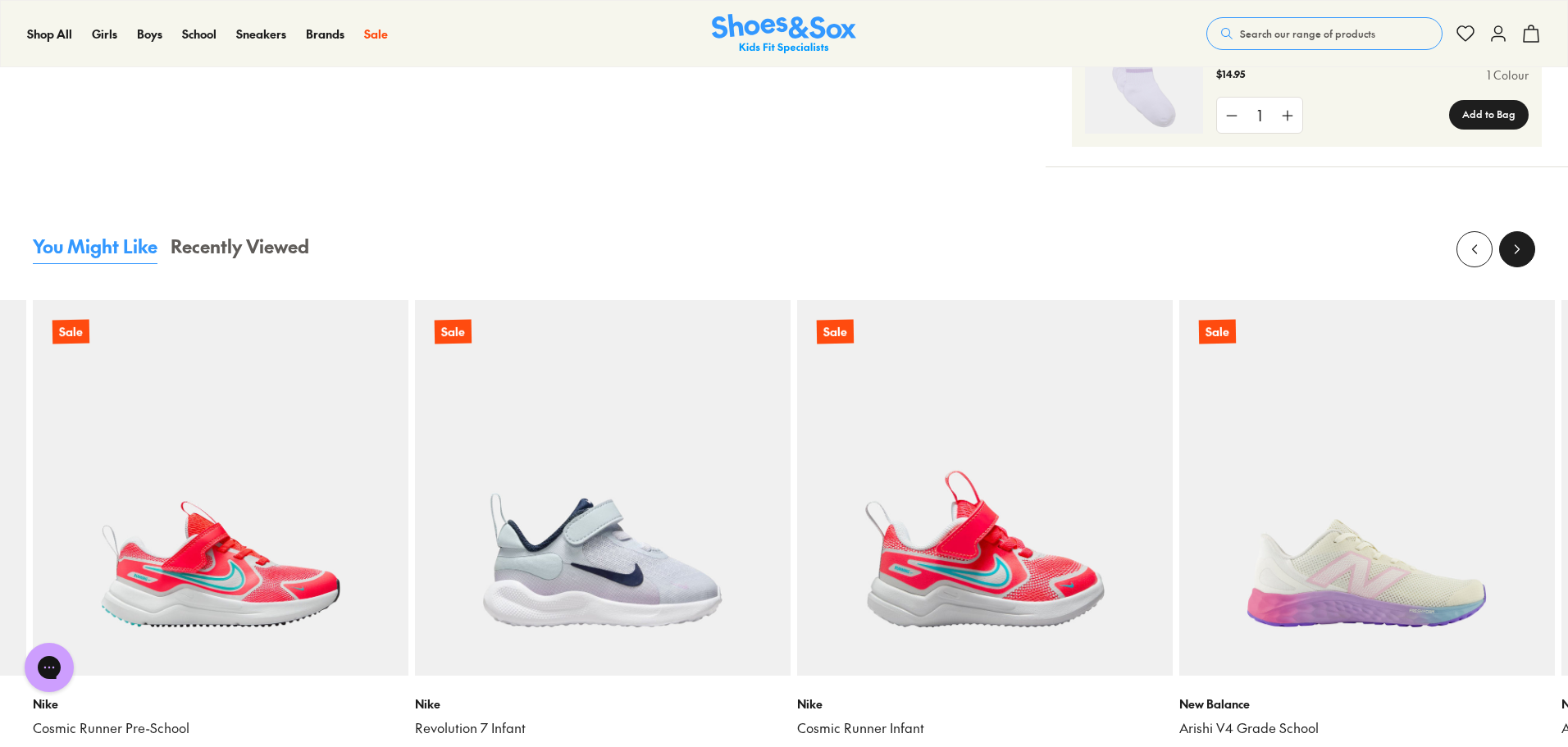
click at [1518, 245] on icon at bounding box center [1517, 248] width 16 height 16
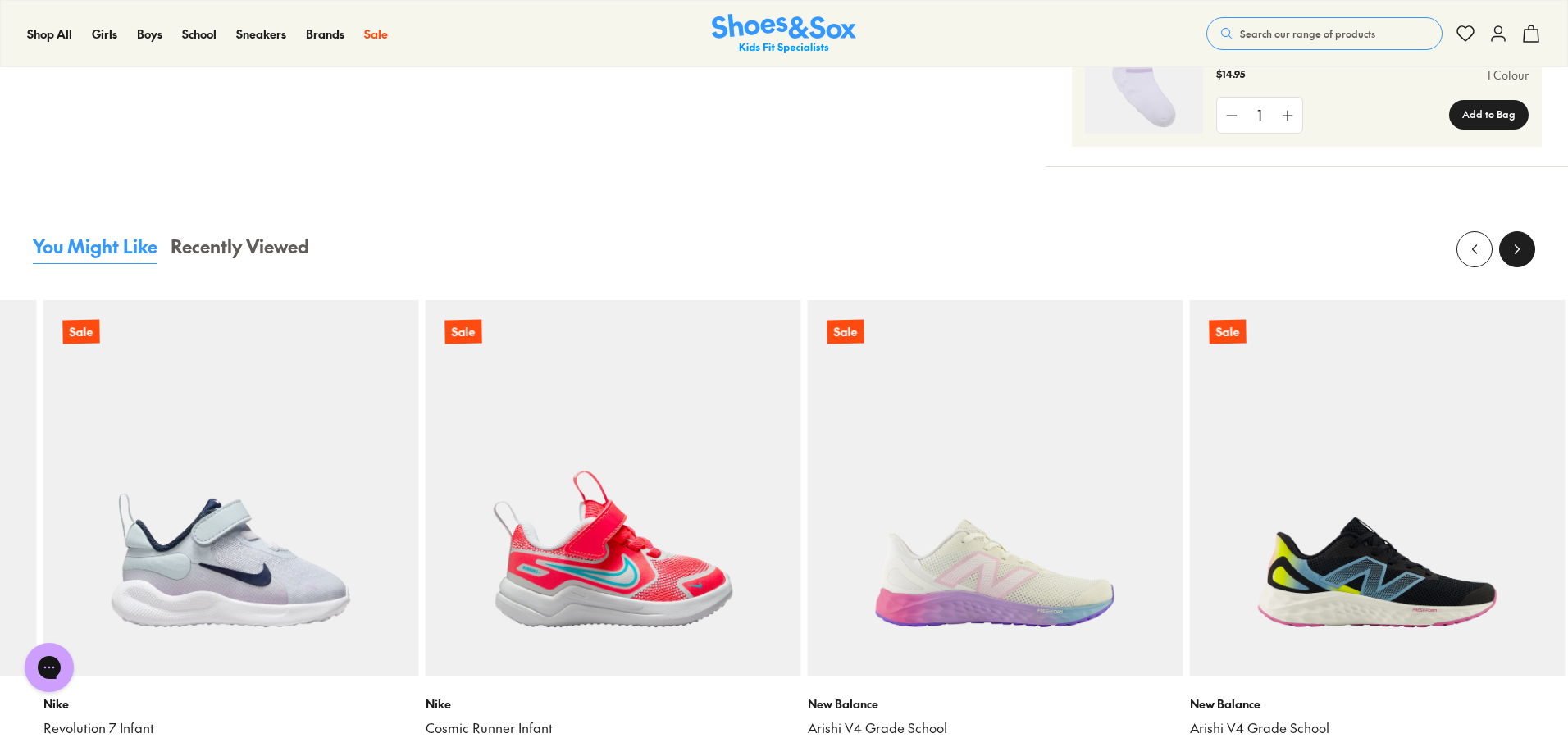
click at [1518, 245] on icon at bounding box center [1517, 248] width 16 height 16
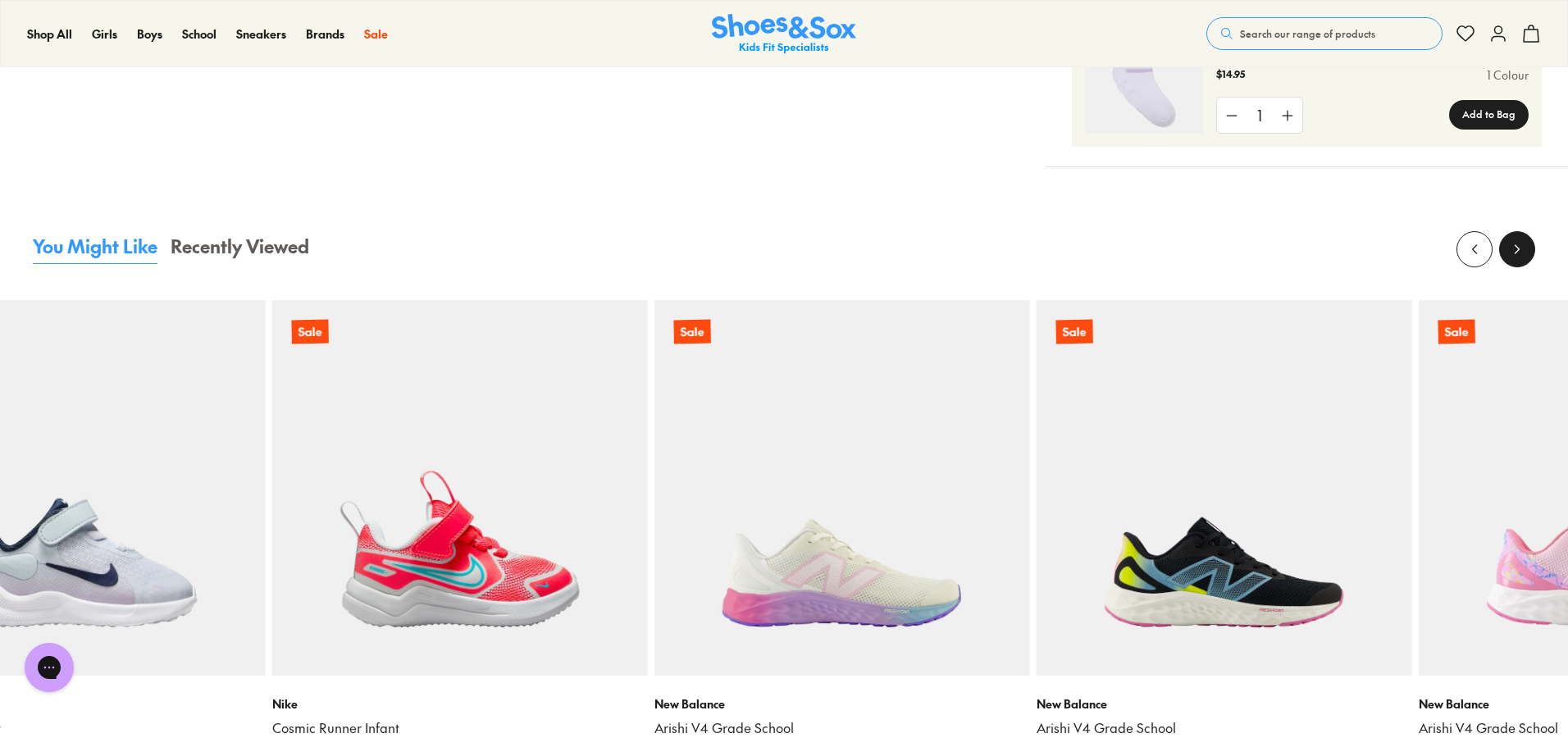
click at [1518, 245] on icon at bounding box center [1517, 248] width 16 height 16
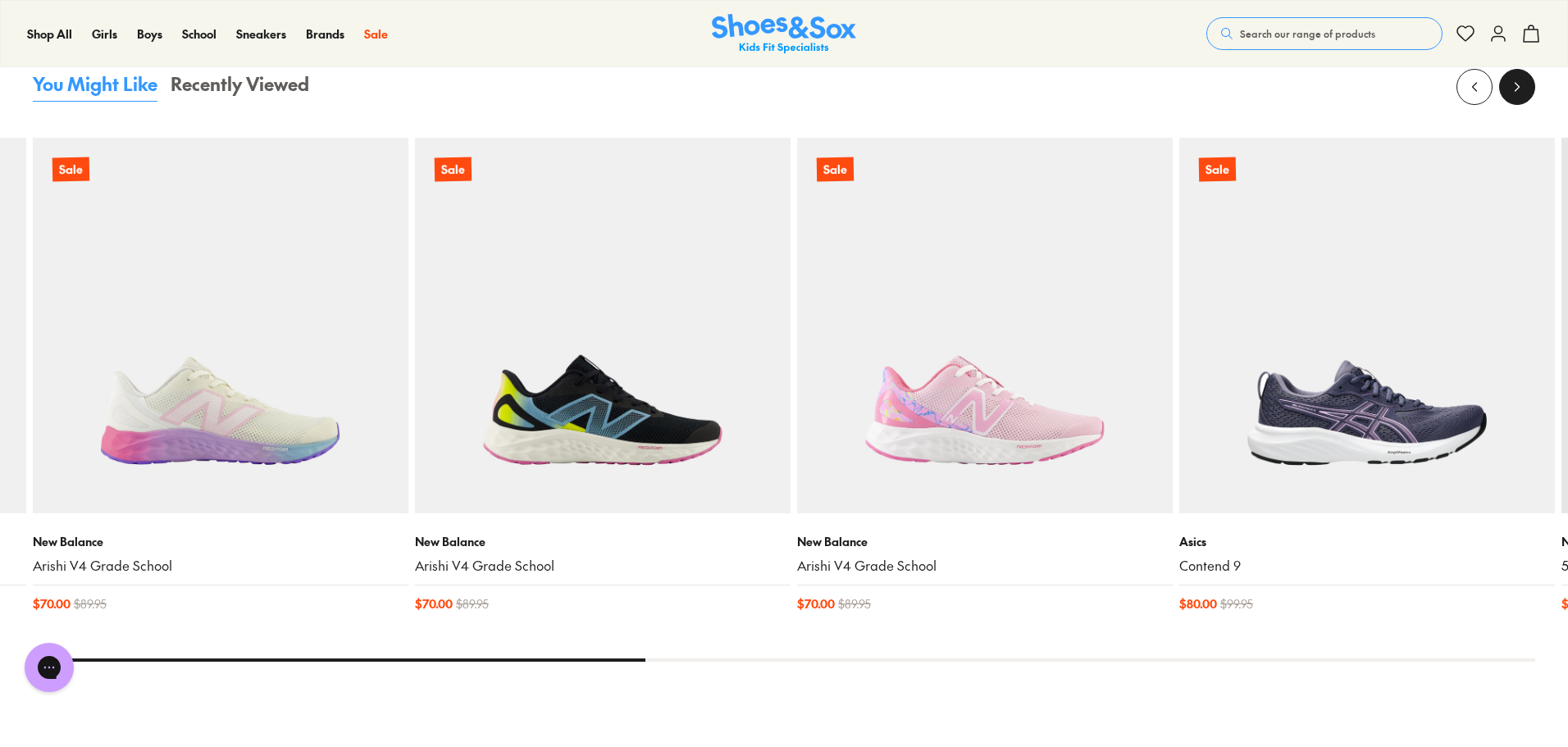
scroll to position [1558, 0]
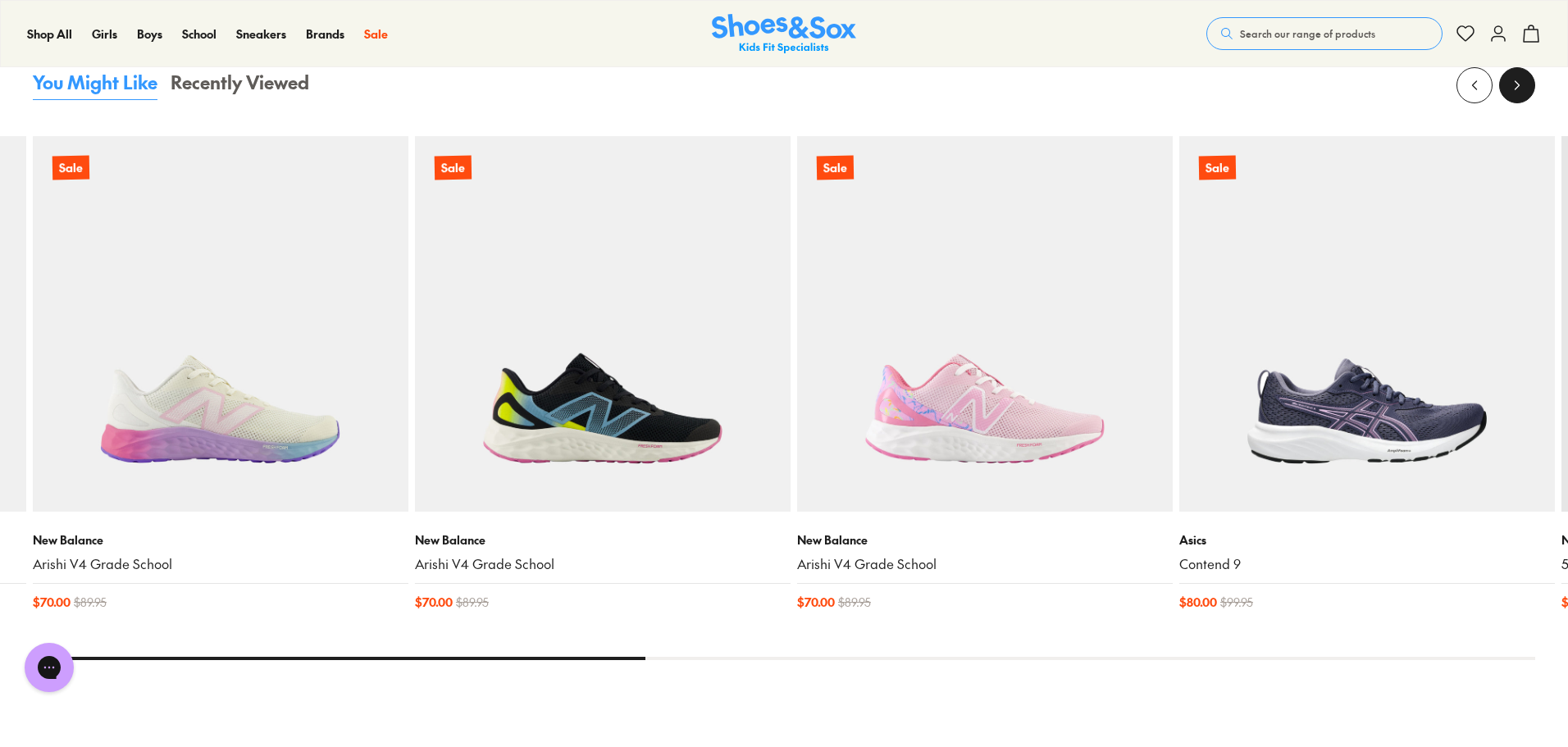
click at [1532, 78] on button at bounding box center [1517, 85] width 36 height 36
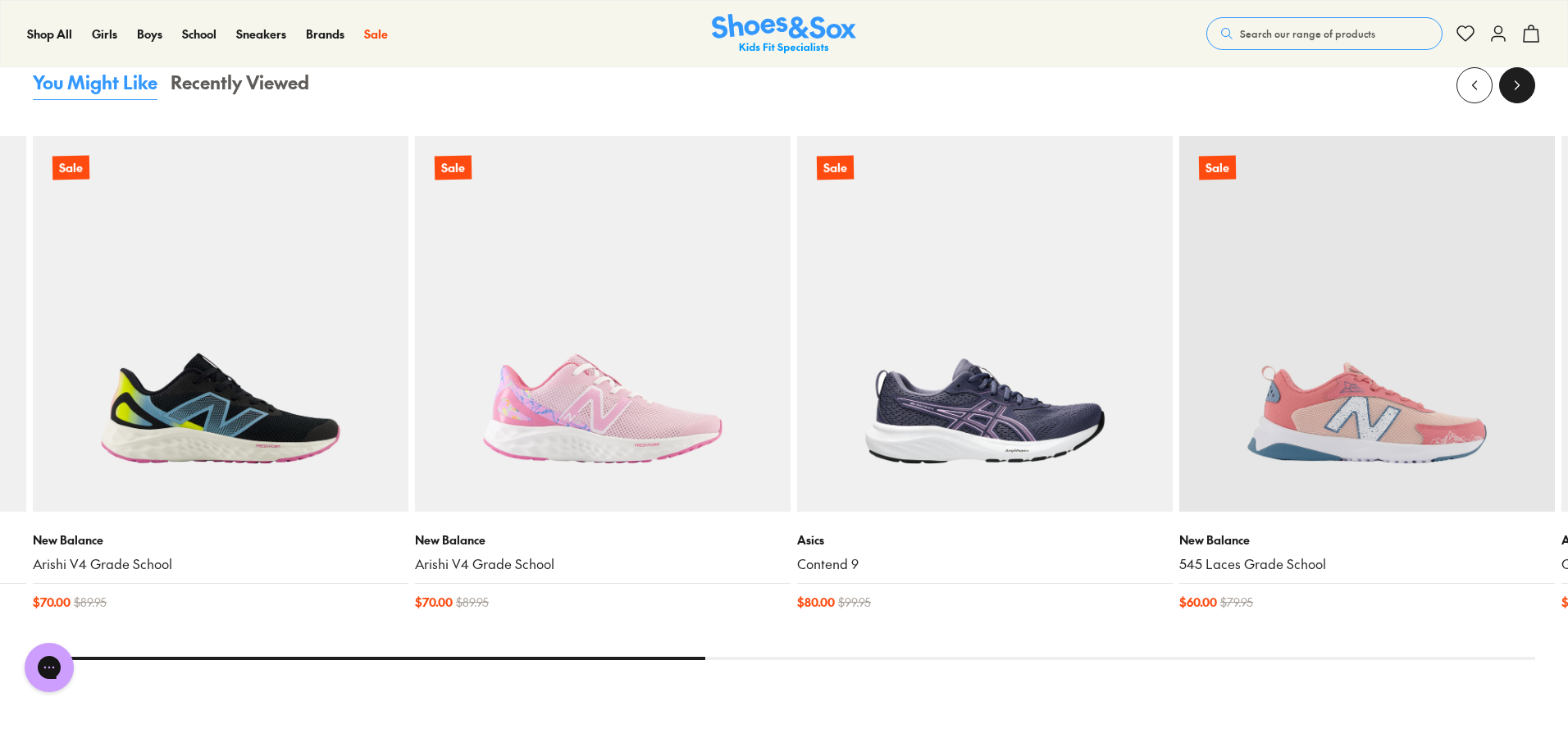
click at [1532, 78] on button at bounding box center [1517, 85] width 36 height 36
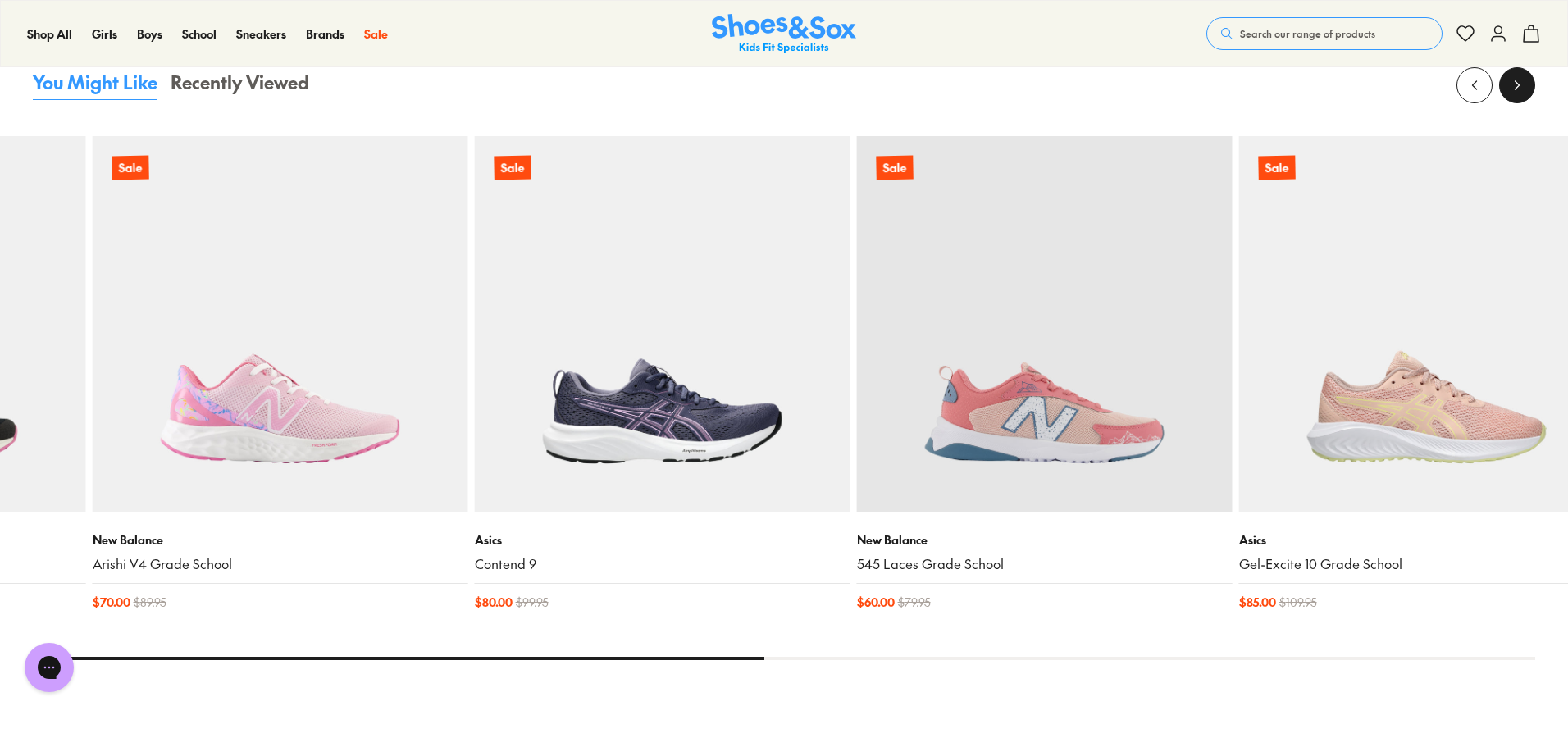
click at [1532, 78] on button at bounding box center [1517, 85] width 36 height 36
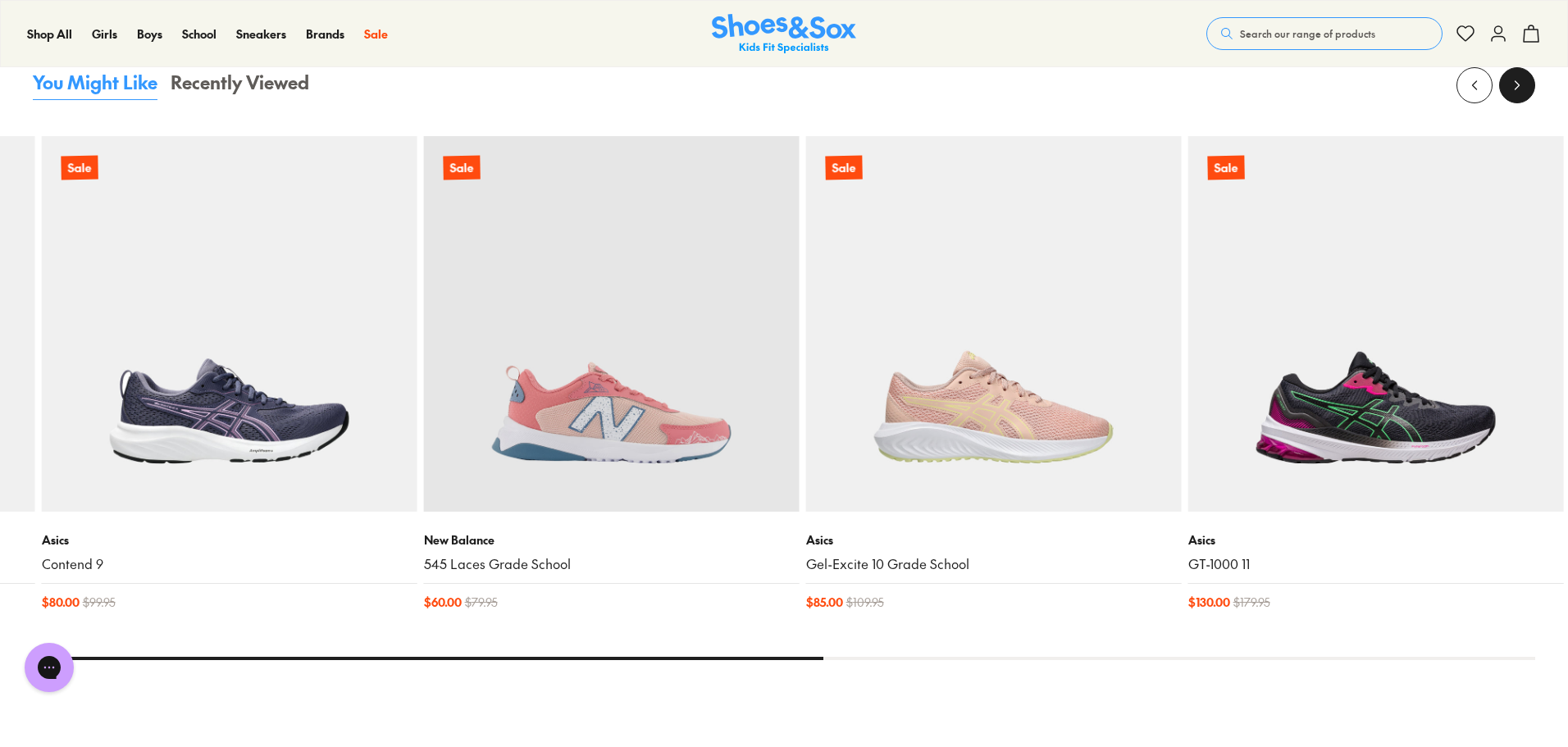
click at [1532, 78] on button at bounding box center [1517, 85] width 36 height 36
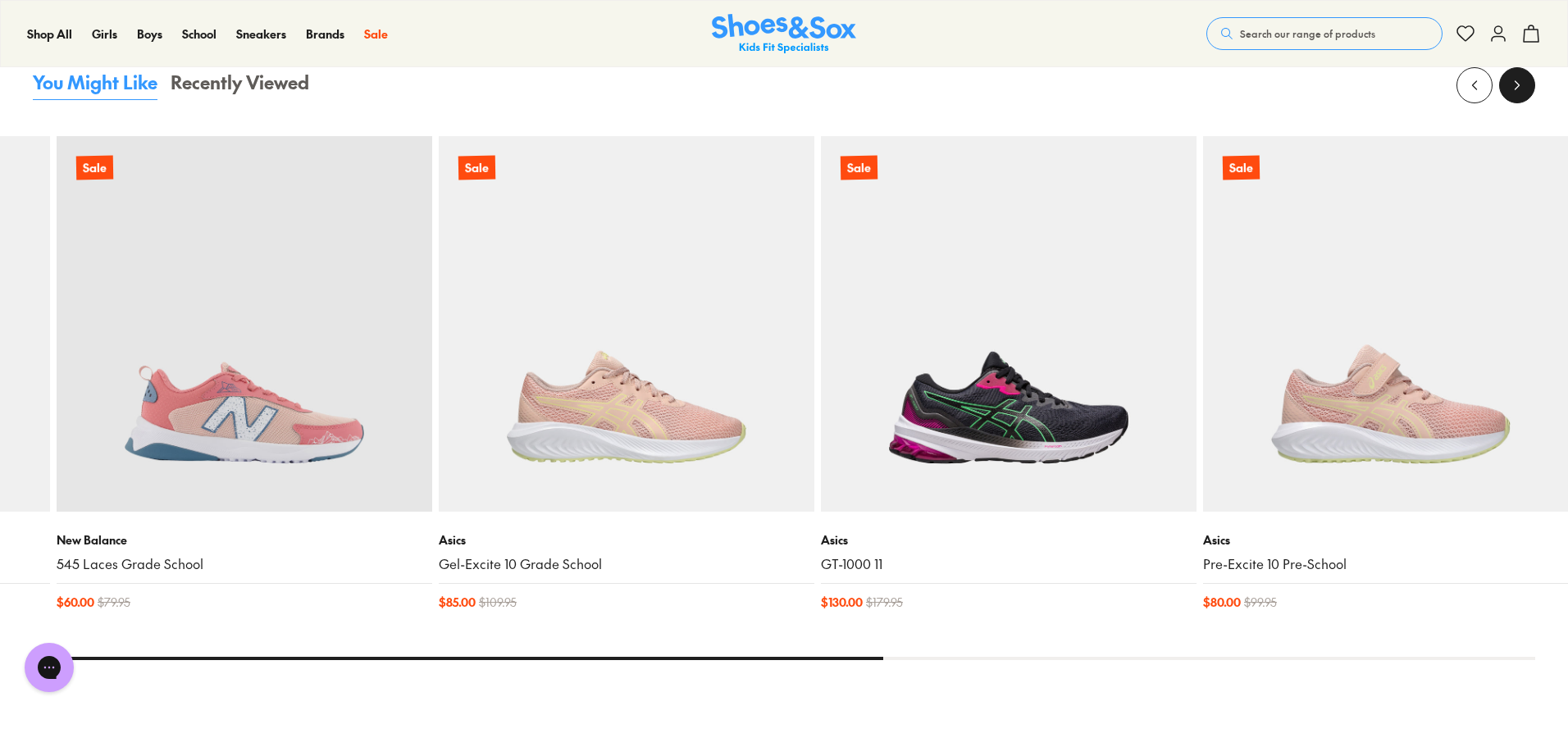
click at [1532, 78] on button at bounding box center [1517, 85] width 36 height 36
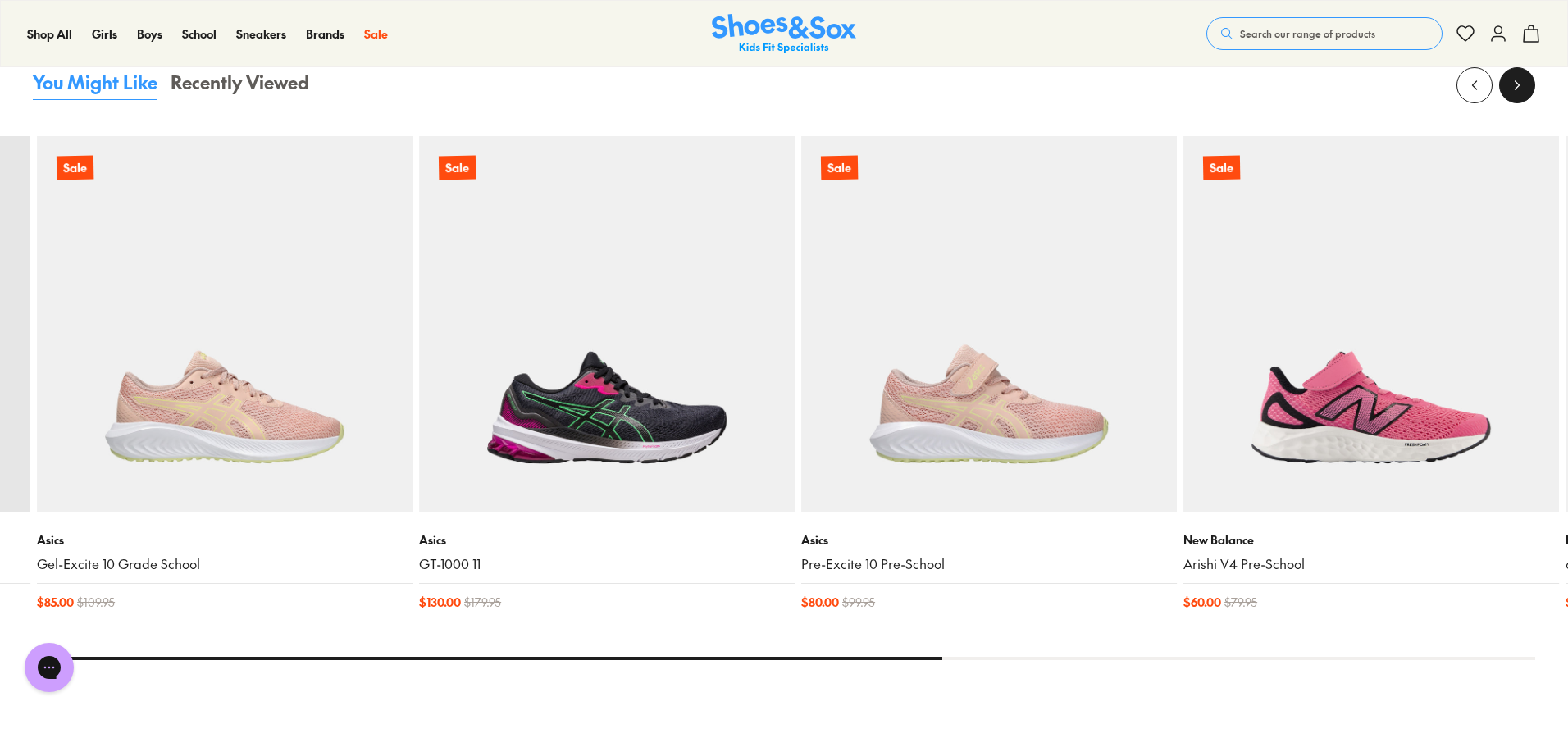
click at [1532, 78] on button at bounding box center [1517, 85] width 36 height 36
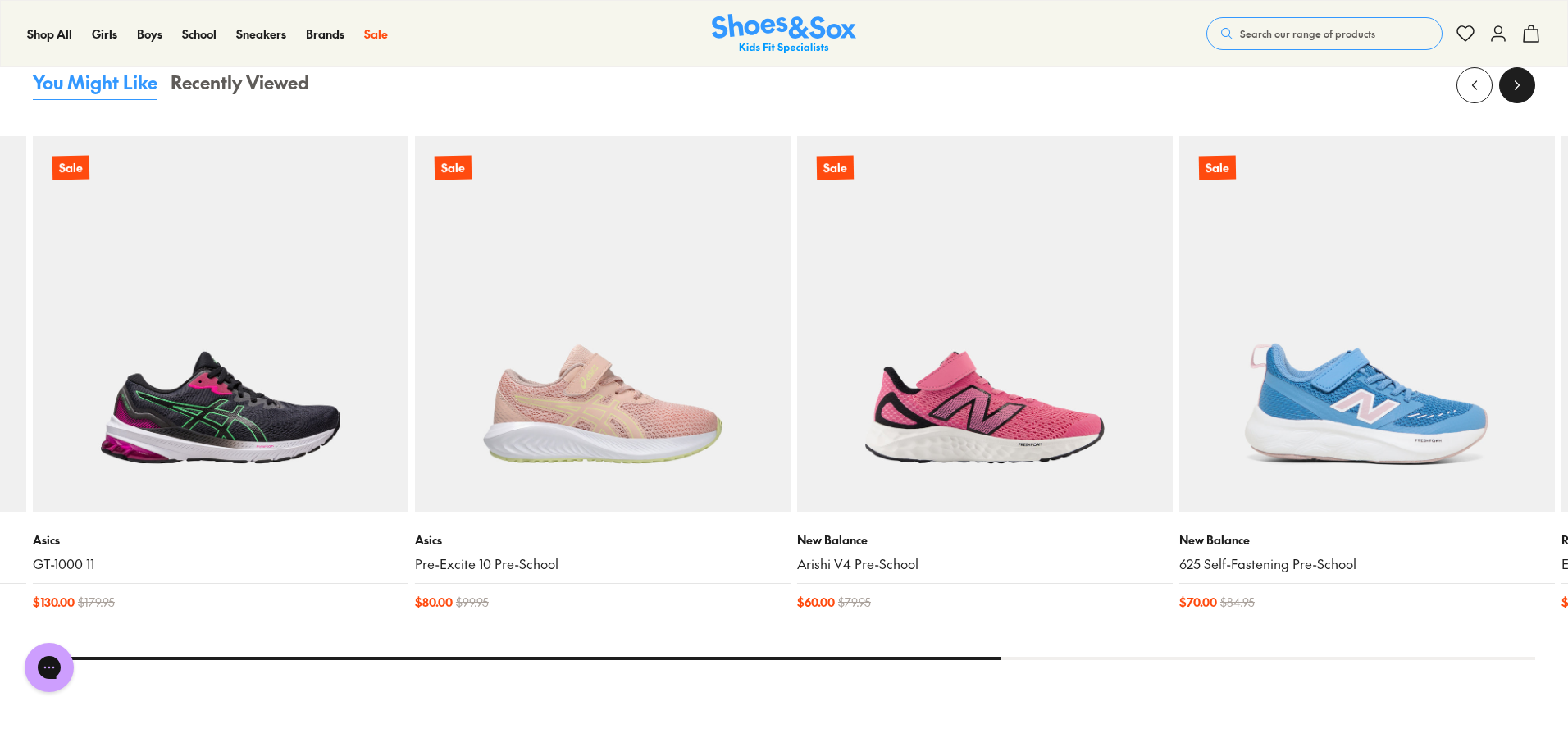
click at [1532, 78] on button at bounding box center [1517, 85] width 36 height 36
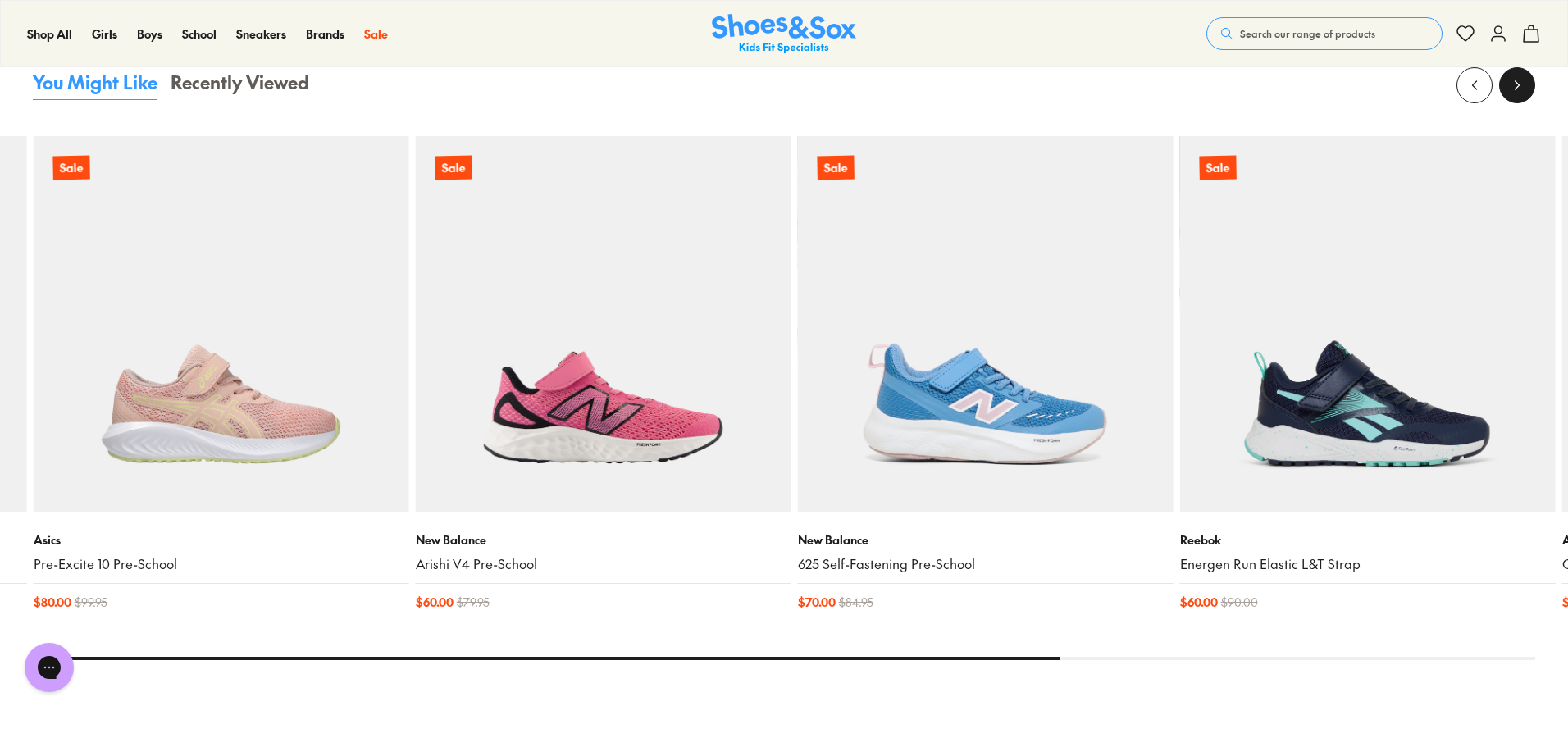
click at [1532, 78] on button at bounding box center [1517, 85] width 36 height 36
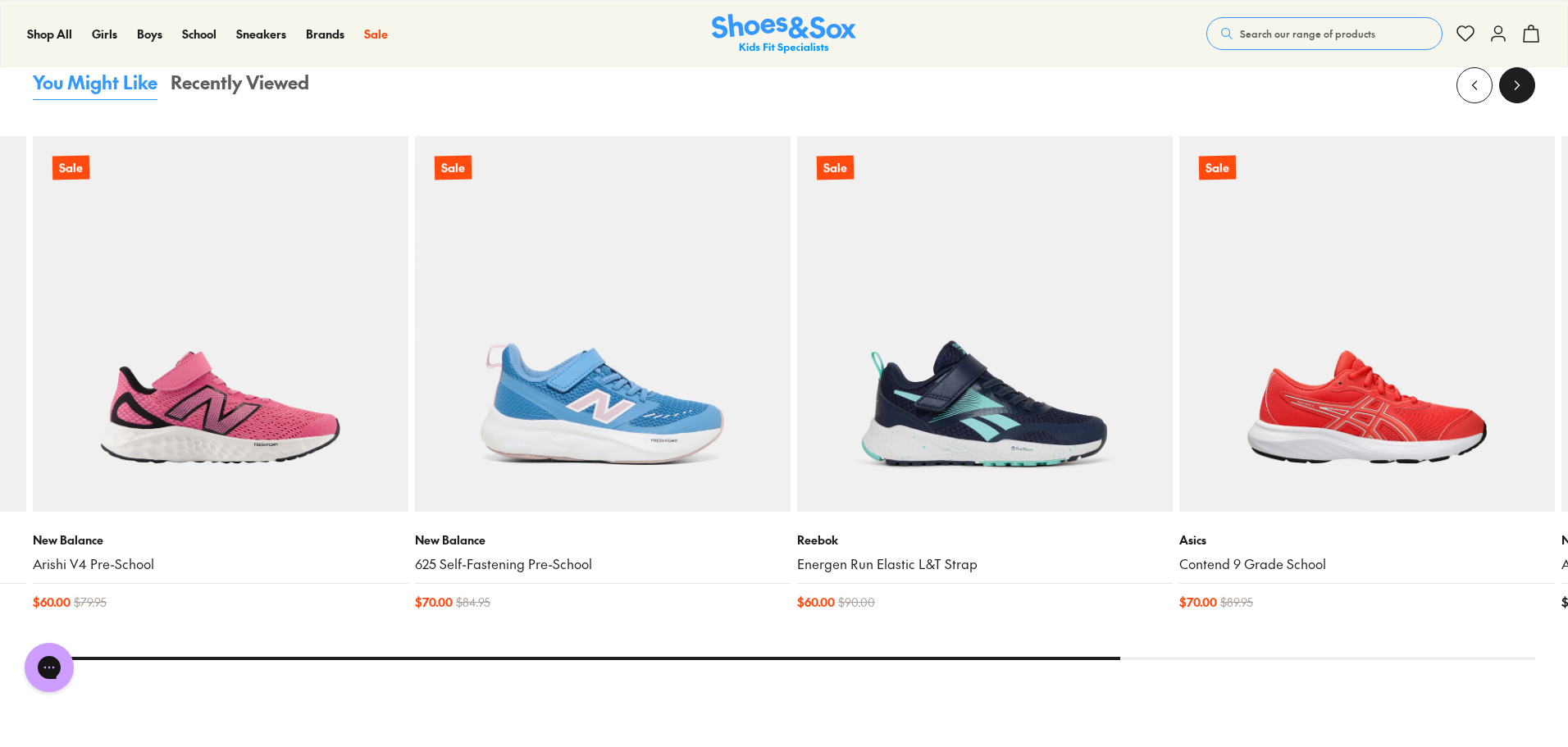
click at [1532, 78] on button at bounding box center [1517, 85] width 36 height 36
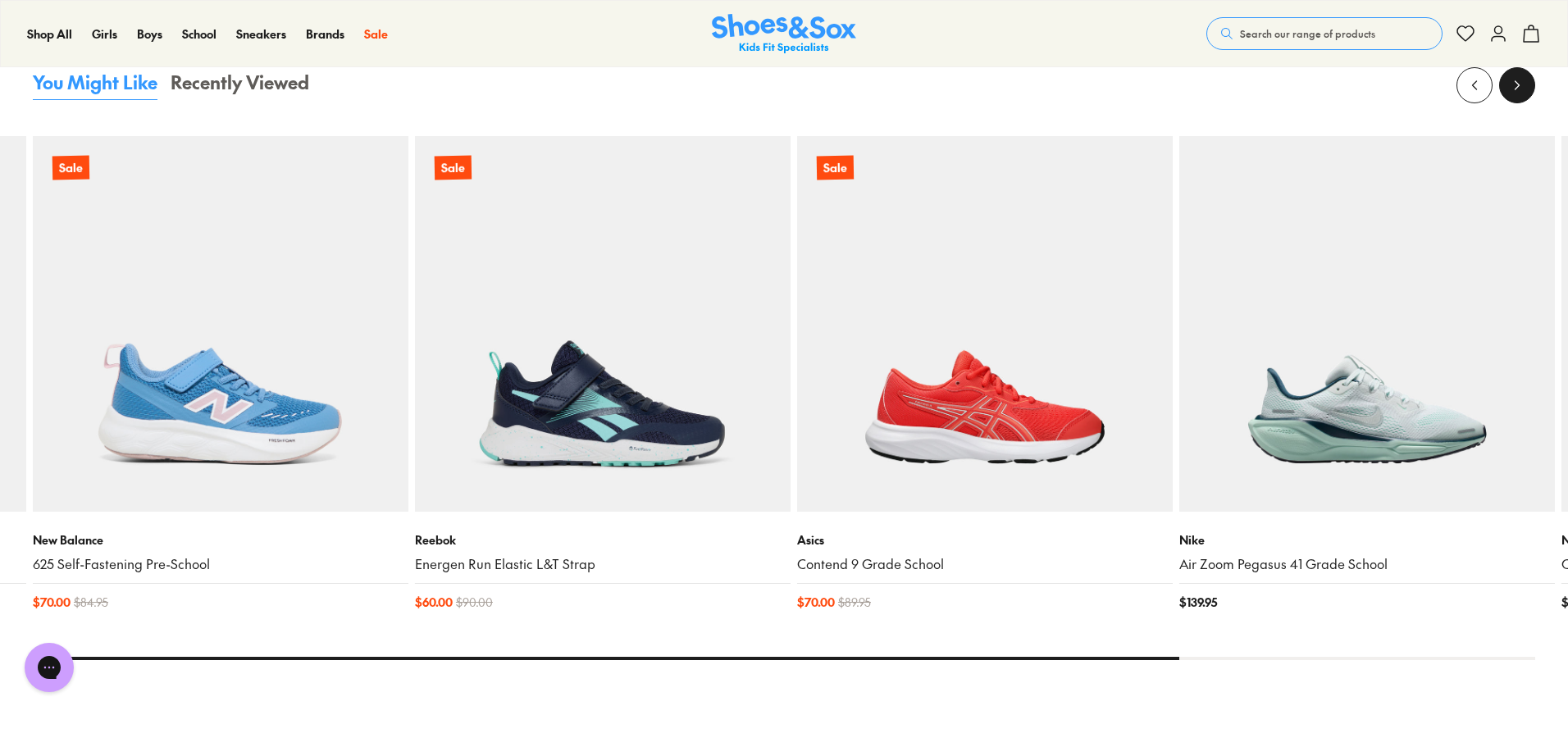
click at [1532, 78] on button at bounding box center [1517, 85] width 36 height 36
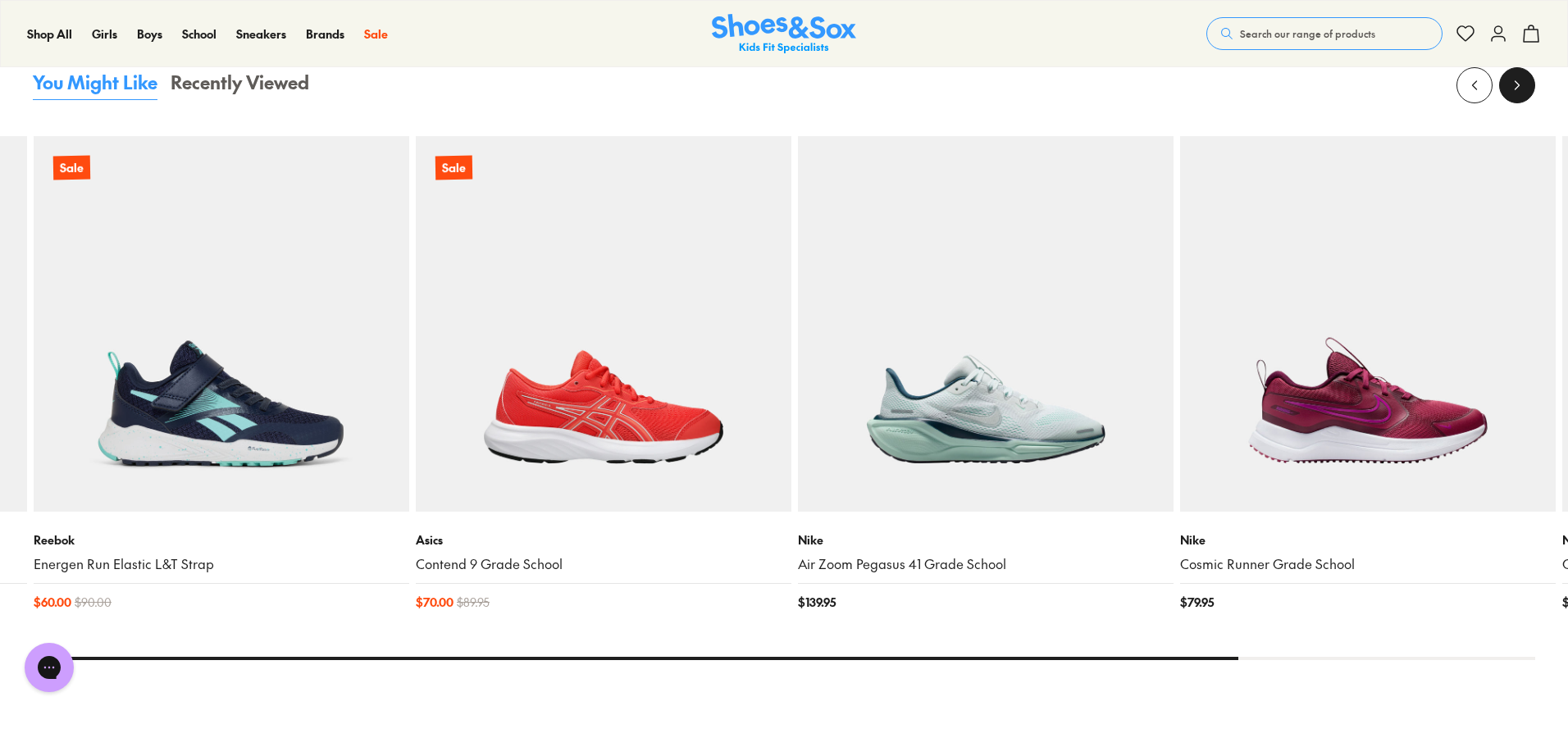
click at [1532, 78] on button at bounding box center [1517, 85] width 36 height 36
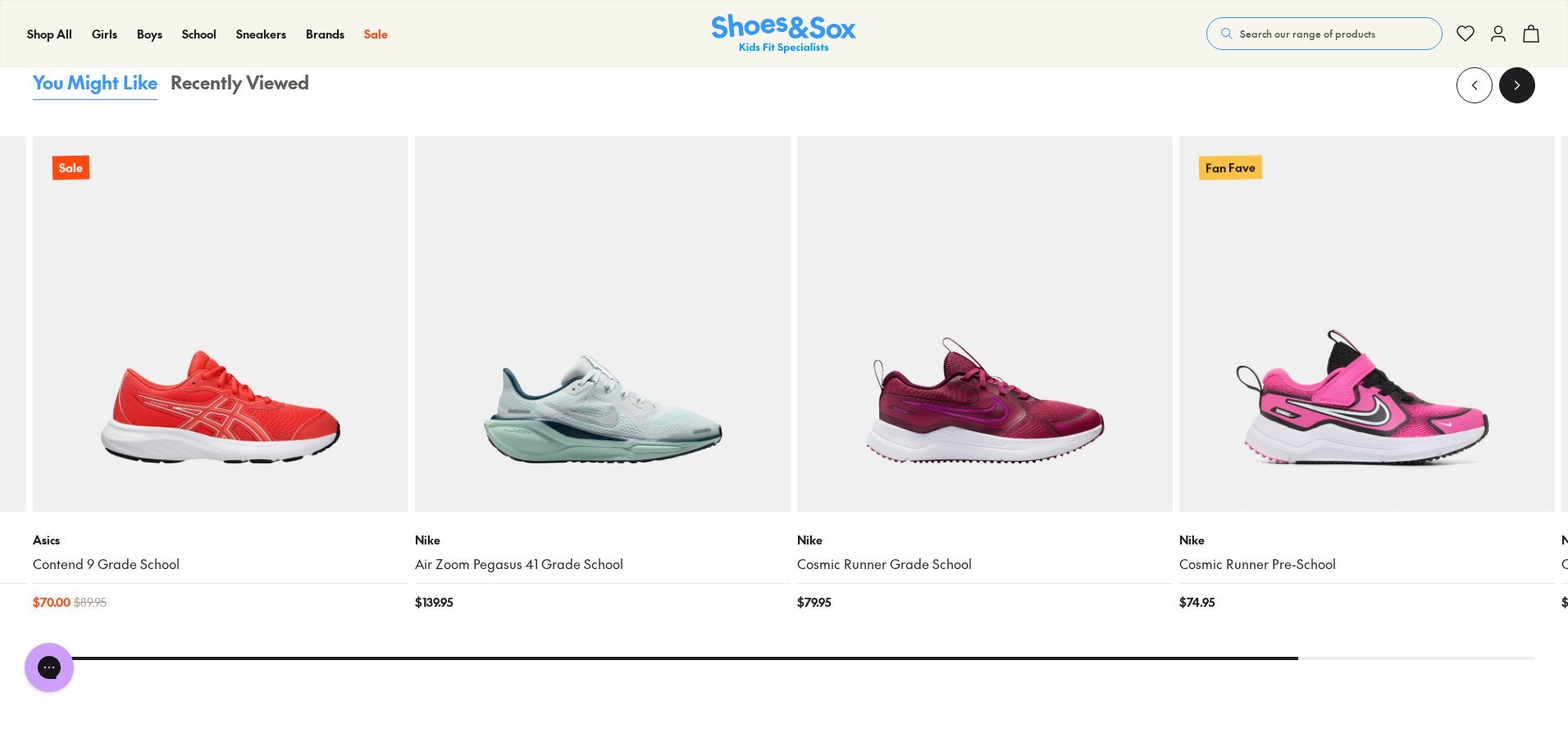
click at [1532, 78] on button at bounding box center [1517, 85] width 36 height 36
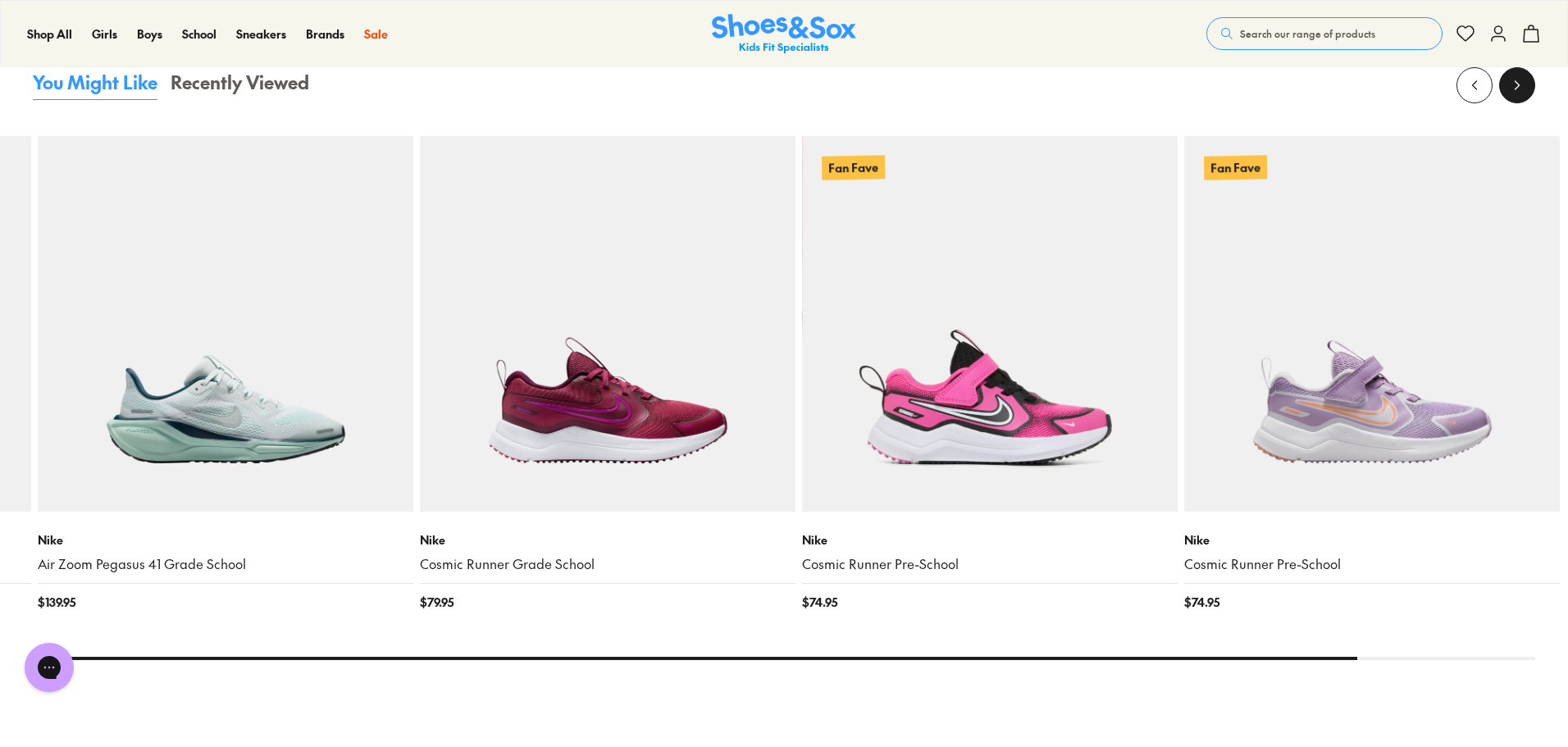
click at [1532, 78] on button at bounding box center [1517, 85] width 36 height 36
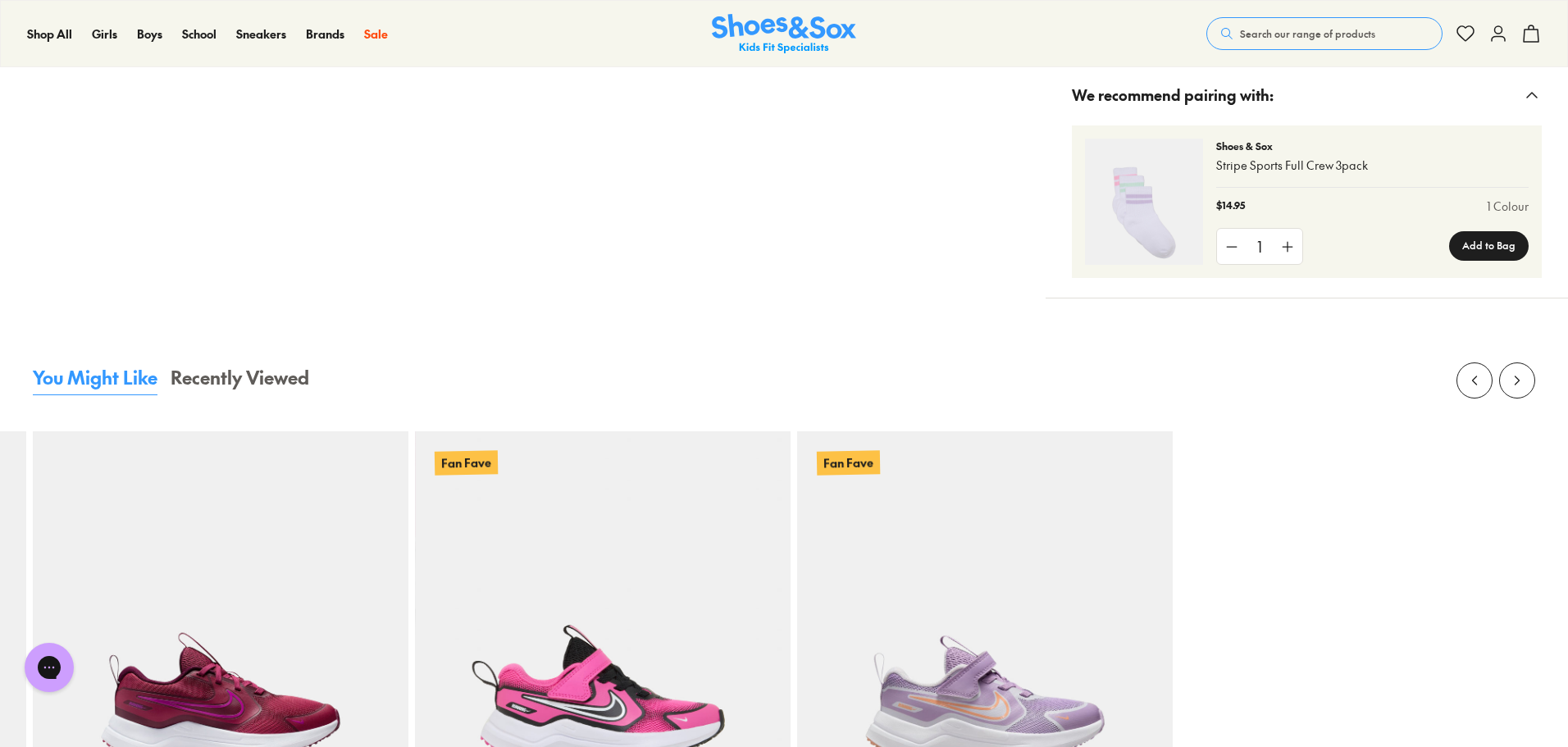
scroll to position [984, 0]
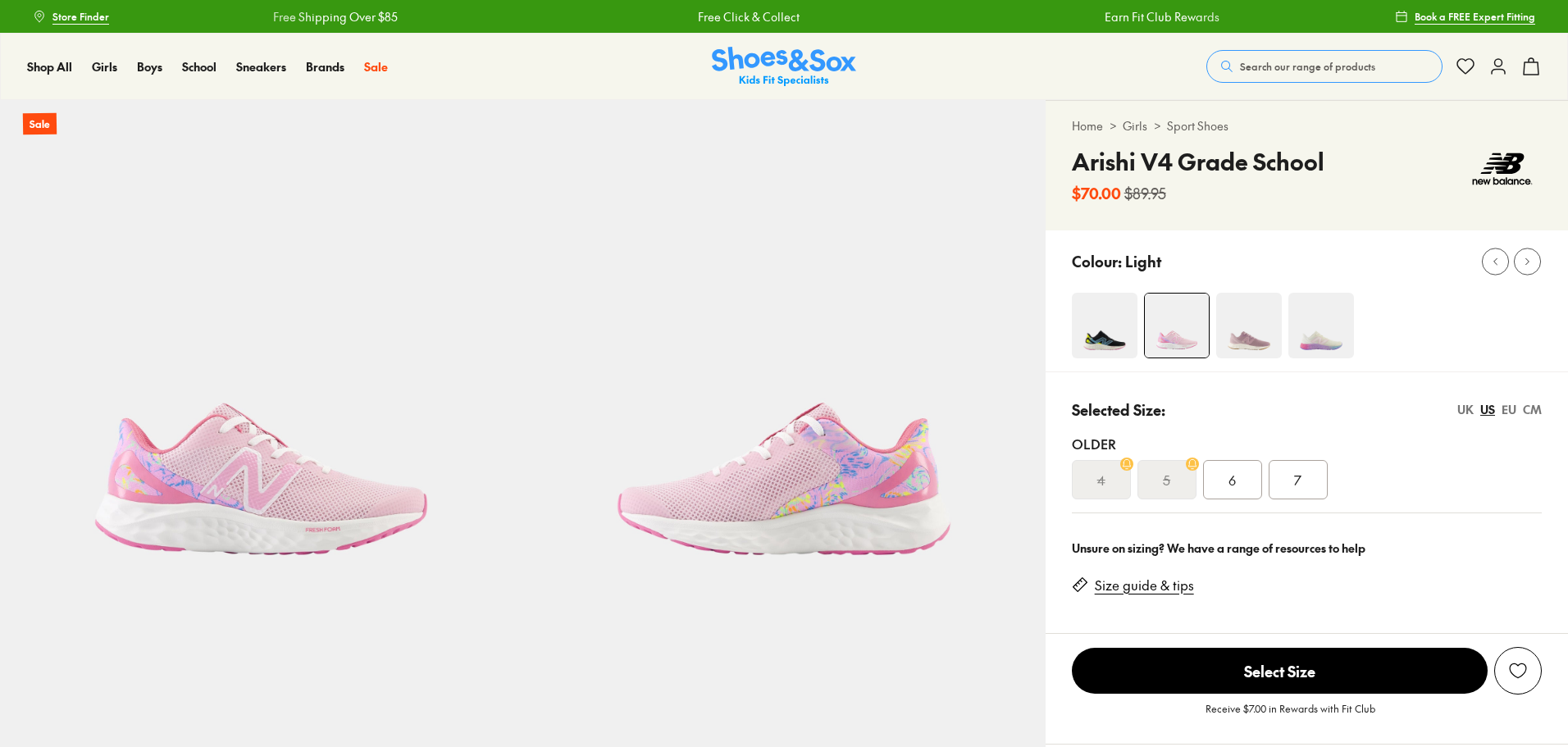
select select "*"
click at [1466, 409] on div "UK" at bounding box center [1466, 410] width 16 height 17
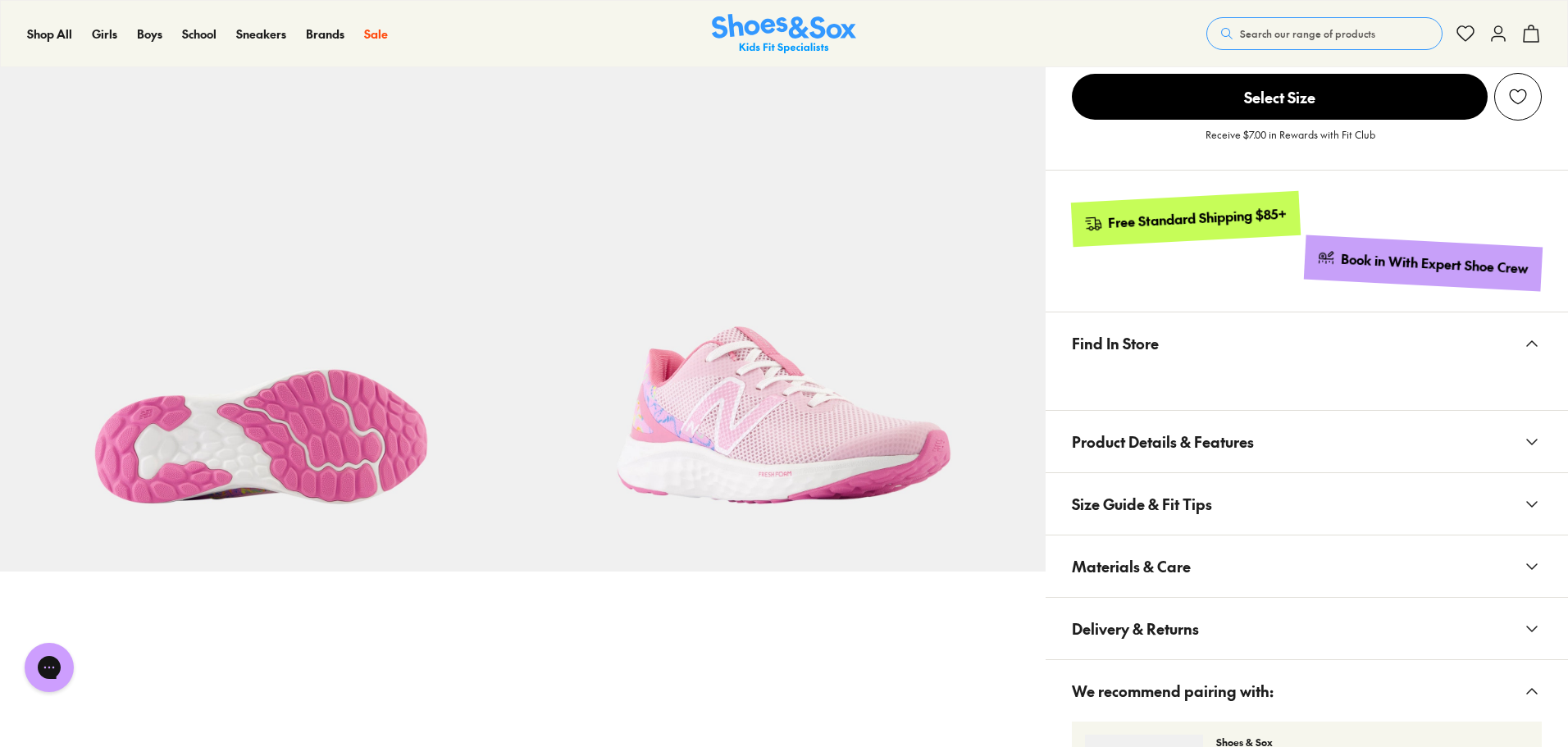
scroll to position [328, 0]
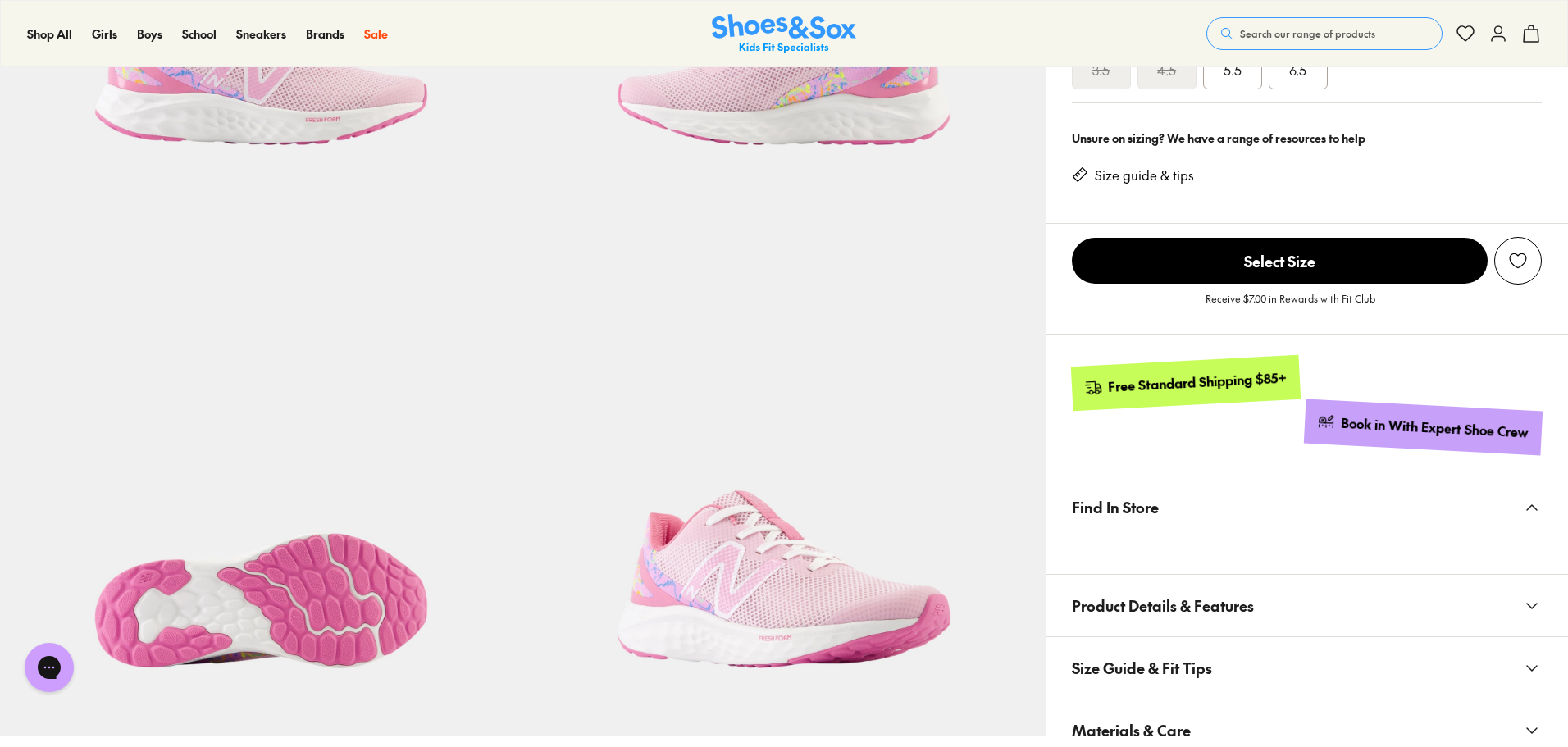
click at [1276, 608] on button "Product Details & Features" at bounding box center [1307, 606] width 522 height 62
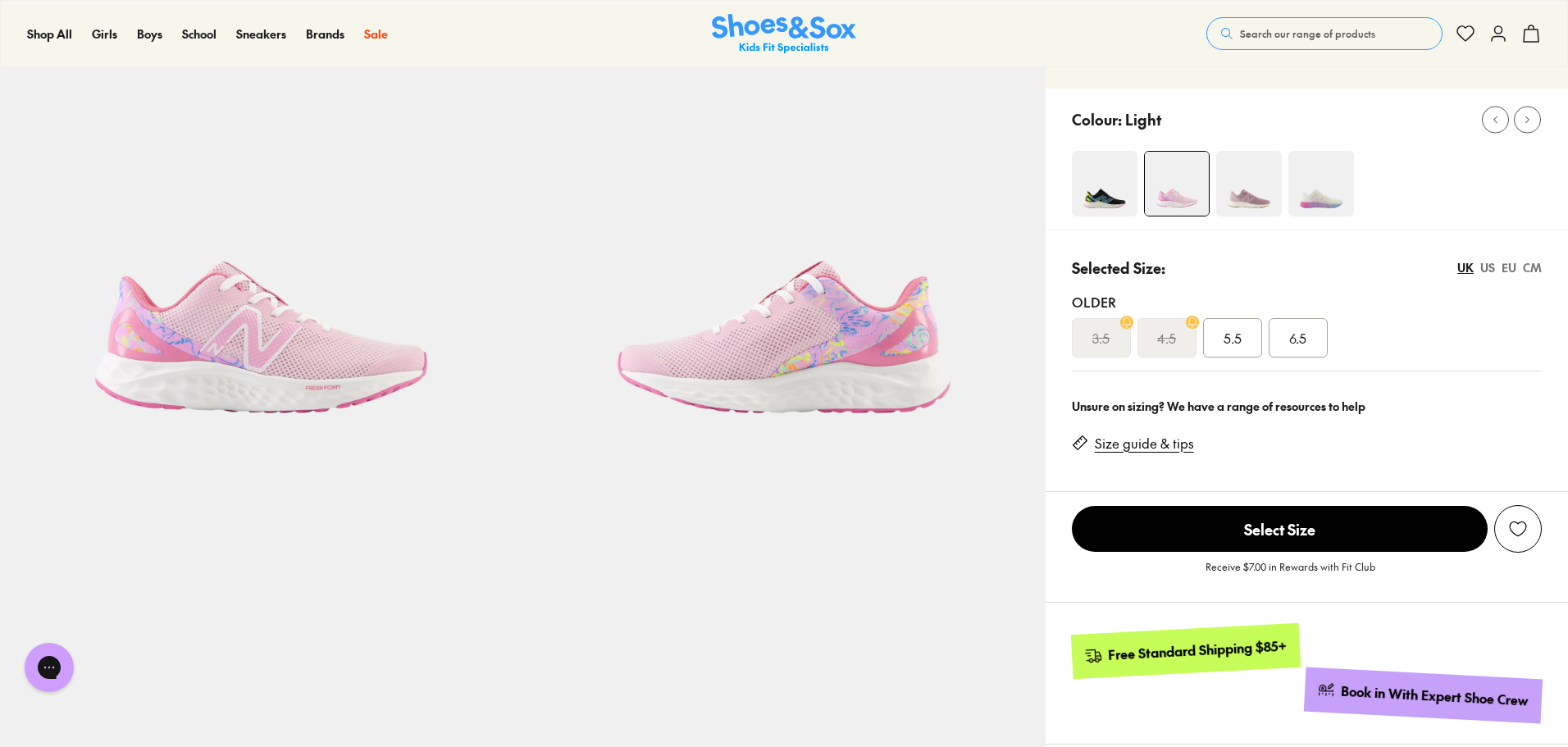
scroll to position [0, 0]
